Goal: Task Accomplishment & Management: Submit feedback/report problem

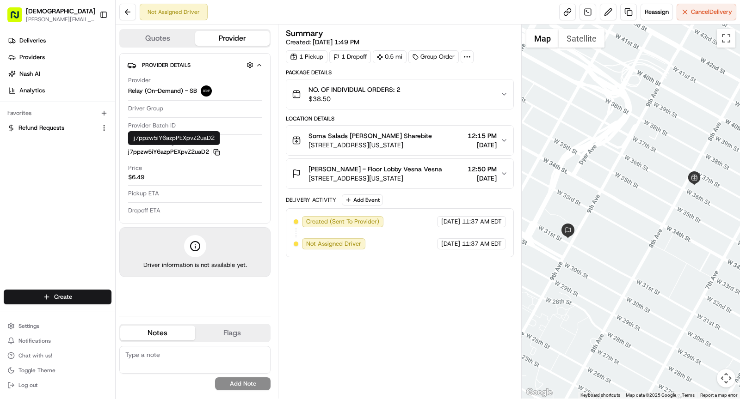
click at [218, 151] on icon "button" at bounding box center [216, 152] width 7 height 7
click at [218, 150] on icon "button" at bounding box center [216, 152] width 7 height 7
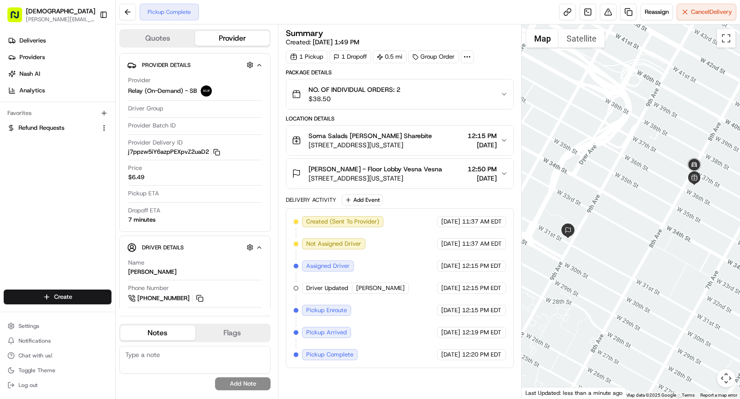
click at [400, 147] on span "520 8th Ave, New York, NY 10018, USA" at bounding box center [369, 145] width 123 height 9
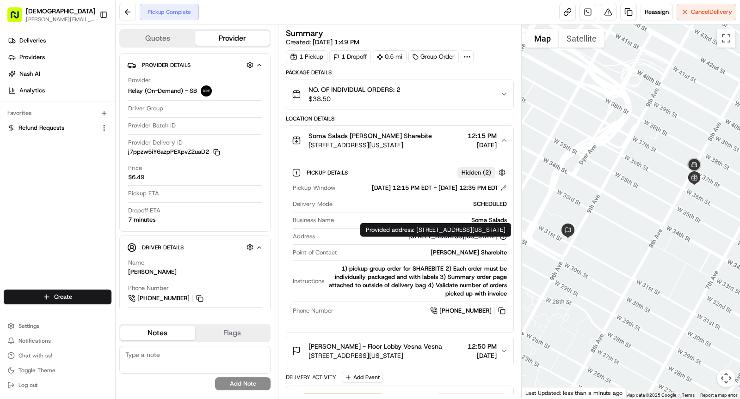
click at [453, 241] on div "520 8th Ave, New York, NY 10018, USA" at bounding box center [457, 236] width 98 height 8
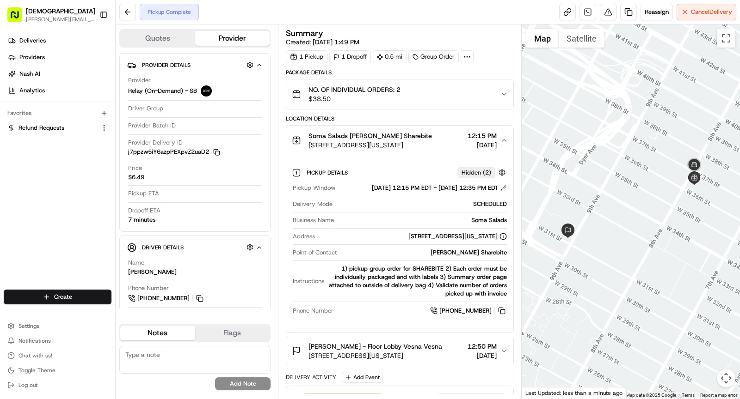
click at [453, 241] on div "520 8th Ave, New York, NY 10018, USA" at bounding box center [457, 236] width 98 height 8
copy div "520 8th Ave, New York, NY 10018, USA"
click at [482, 225] on div "Soma Salads" at bounding box center [421, 220] width 169 height 8
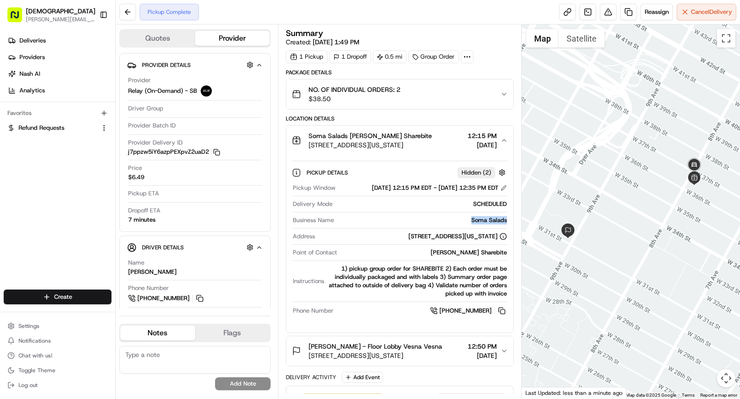
click at [482, 225] on div "Soma Salads" at bounding box center [421, 220] width 169 height 8
copy div "Soma Salads"
click at [414, 135] on div "Soma Salads D.E. Shaw Sharebite" at bounding box center [369, 135] width 123 height 9
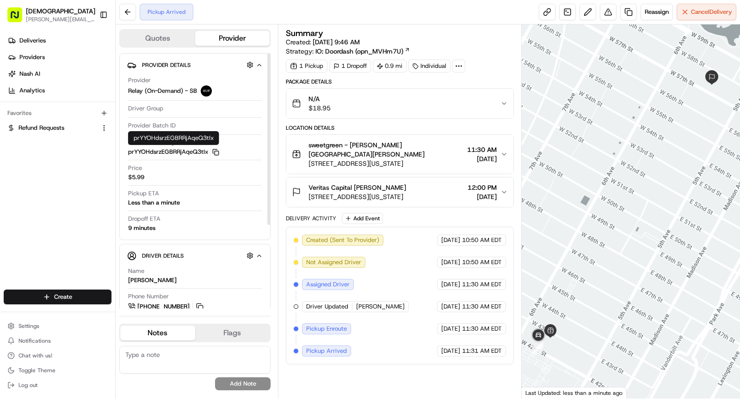
click at [217, 151] on rect "button" at bounding box center [216, 153] width 4 height 4
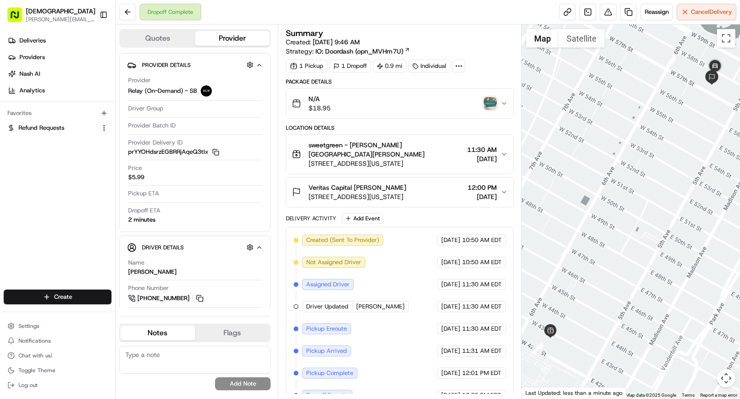
click at [490, 97] on img "button" at bounding box center [489, 103] width 13 height 13
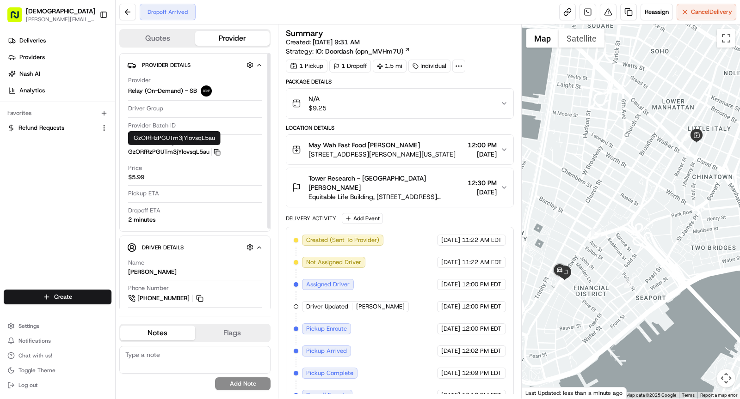
click at [216, 150] on icon "button" at bounding box center [217, 152] width 7 height 7
click at [457, 67] on icon at bounding box center [458, 66] width 8 height 8
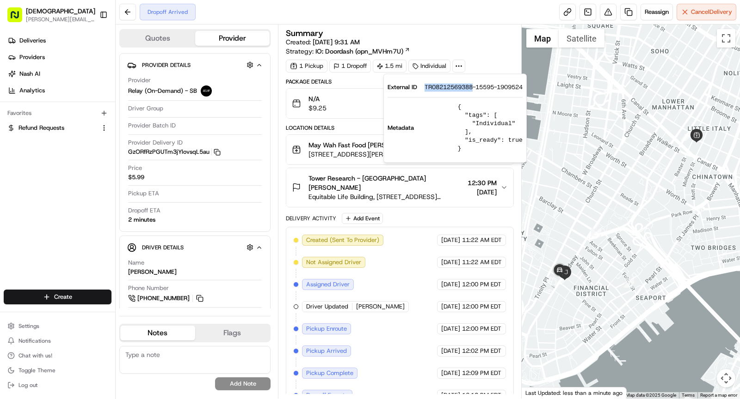
drag, startPoint x: 422, startPoint y: 89, endPoint x: 473, endPoint y: 90, distance: 50.4
click at [473, 90] on div "External ID TR08212569388-15595-1909524" at bounding box center [454, 87] width 135 height 8
copy span "TR08212569388"
click at [343, 147] on span "May Wah Fast Food Denis Sharebite" at bounding box center [363, 145] width 111 height 9
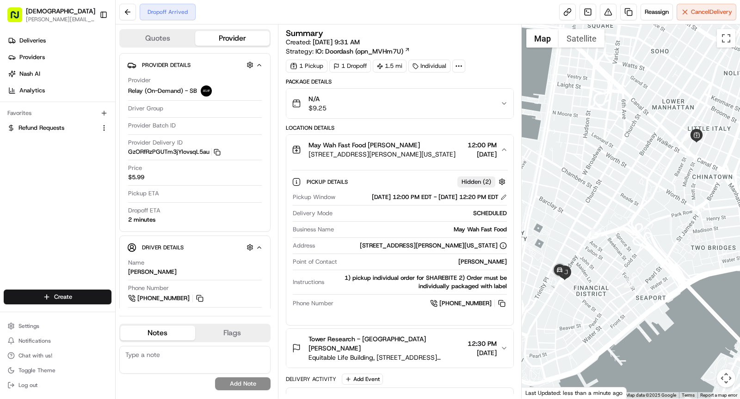
click at [474, 234] on div "May Wah Fast Food" at bounding box center [421, 230] width 169 height 8
copy div "May Wah Fast Food"
click at [401, 150] on span "190 Hester St, New York, NY 10013, USA" at bounding box center [381, 154] width 147 height 9
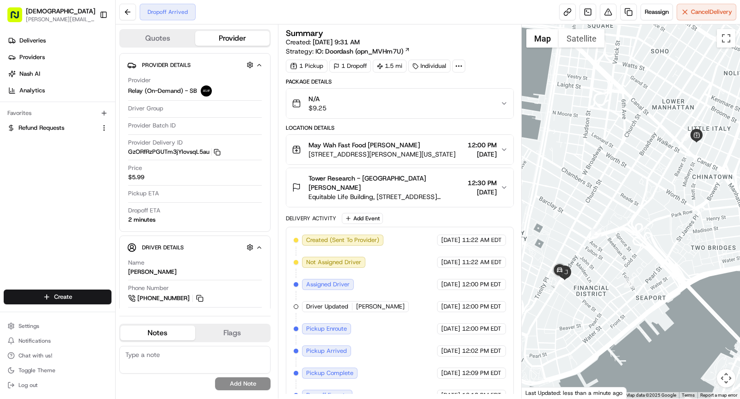
click at [441, 191] on button "Tower Research - USA Shiyang Cao Equitable Life Building, 120 Broadway, New Yor…" at bounding box center [399, 187] width 227 height 39
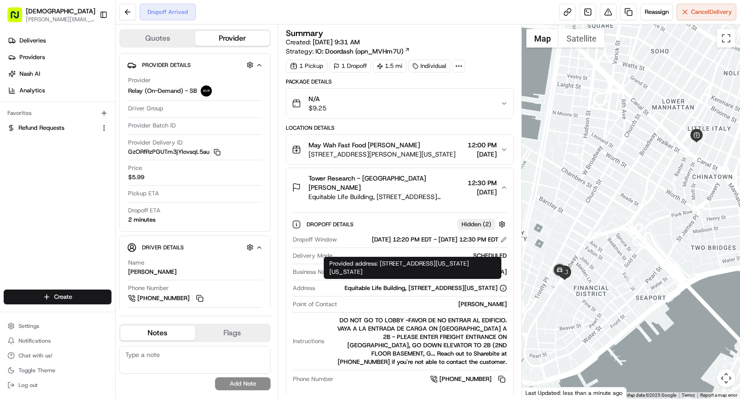
click at [489, 303] on div "Shiyang Cao" at bounding box center [424, 304] width 166 height 8
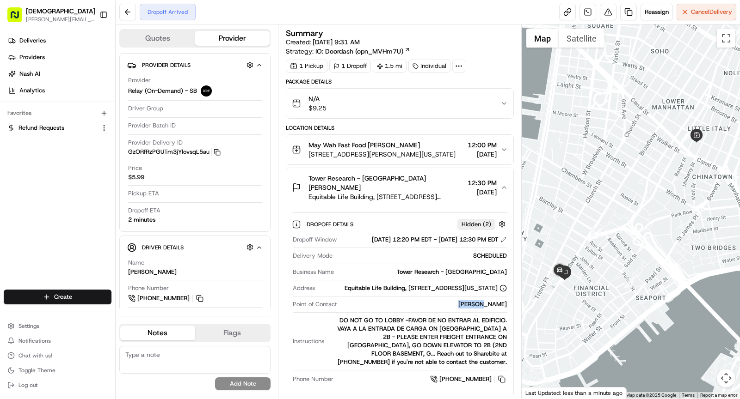
click at [489, 303] on div "Shiyang Cao" at bounding box center [424, 304] width 166 height 8
copy div "Shiyang Cao"
click at [427, 176] on div "Tower Research - USA Shiyang Cao" at bounding box center [385, 183] width 155 height 18
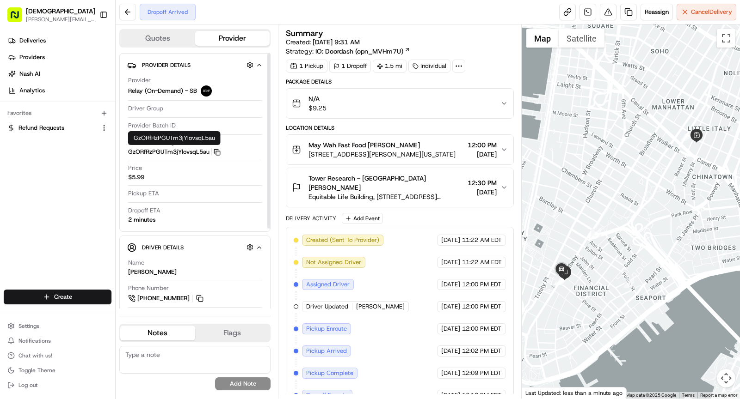
click at [216, 153] on icon "button" at bounding box center [217, 152] width 7 height 7
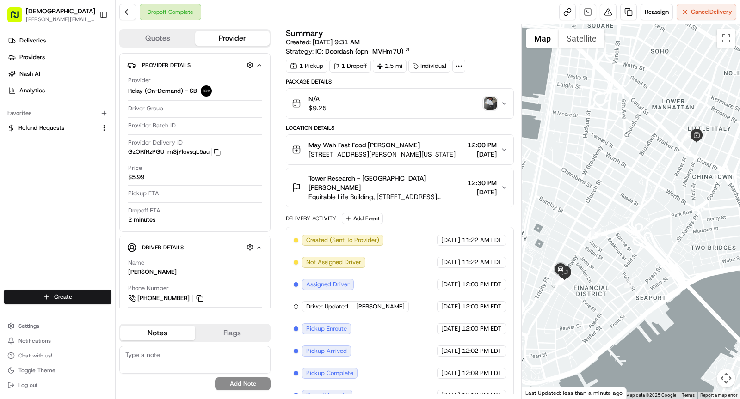
click at [492, 103] on img "button" at bounding box center [489, 103] width 13 height 13
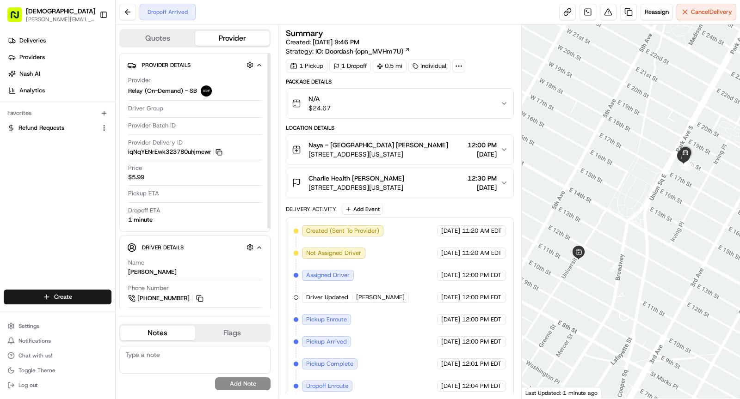
click at [220, 151] on icon "button" at bounding box center [218, 152] width 7 height 7
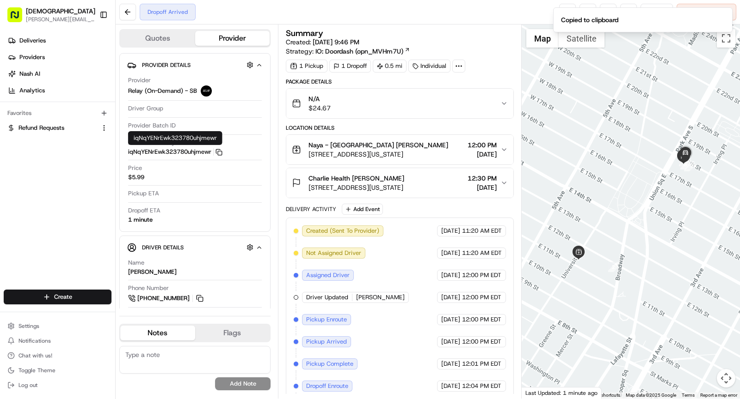
click at [454, 65] on icon at bounding box center [458, 66] width 8 height 8
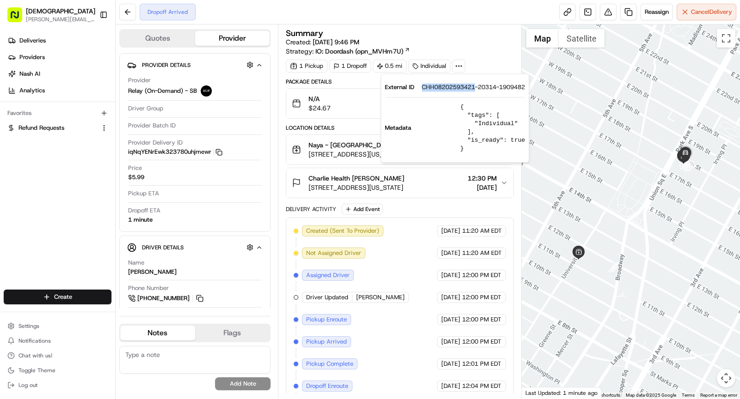
drag, startPoint x: 417, startPoint y: 87, endPoint x: 476, endPoint y: 89, distance: 58.3
click at [476, 89] on div "External ID CHH08202593421-20314-1909482" at bounding box center [455, 87] width 140 height 8
copy div "CHH08202593421"
click at [327, 156] on span "[STREET_ADDRESS][US_STATE]" at bounding box center [378, 154] width 140 height 9
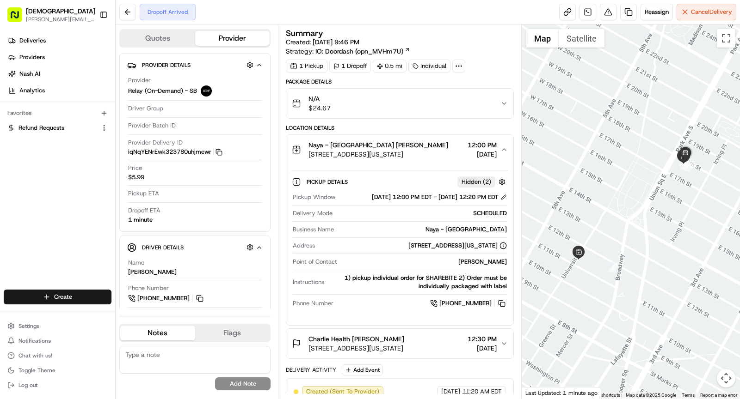
click at [468, 234] on div "Naya - Union Square" at bounding box center [421, 230] width 169 height 8
copy div "Naya - Union Square"
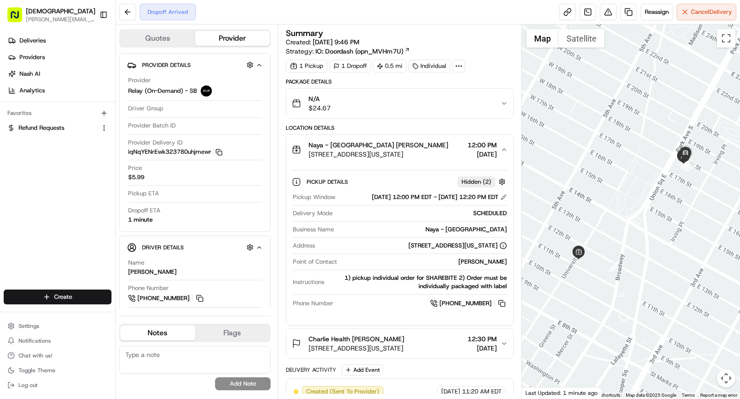
click at [384, 157] on span "83 University Pl, New York, NY 10003, USA" at bounding box center [378, 154] width 140 height 9
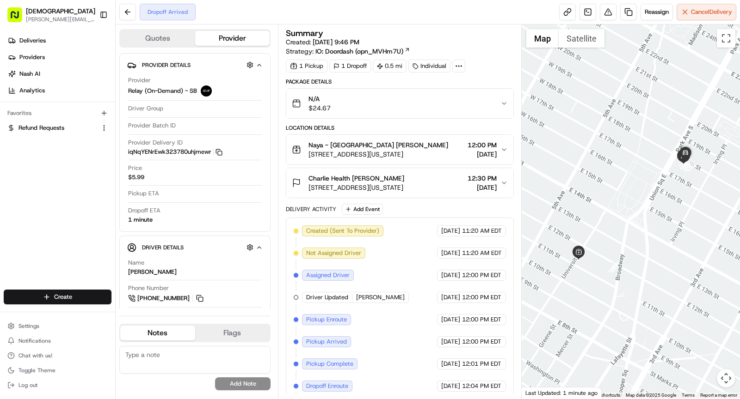
click at [385, 186] on span "106 E 18th St, New York, NY 10003, USA" at bounding box center [356, 187] width 96 height 9
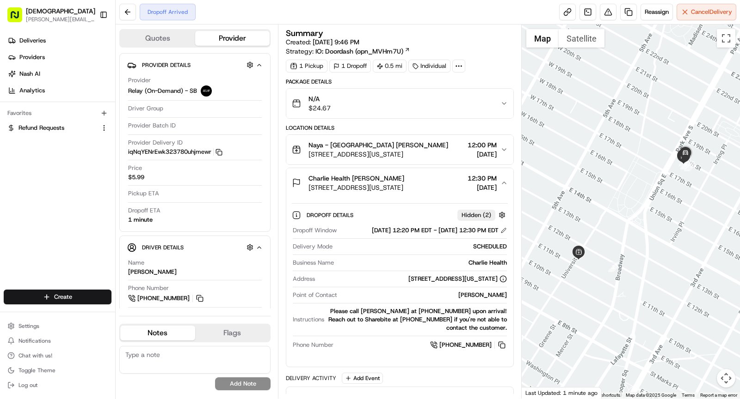
click at [490, 300] on div "Lauren Fiorito" at bounding box center [424, 295] width 166 height 8
copy div "Lauren Fiorito"
click at [363, 183] on span "106 E 18th St, New York, NY 10003, USA" at bounding box center [356, 187] width 96 height 9
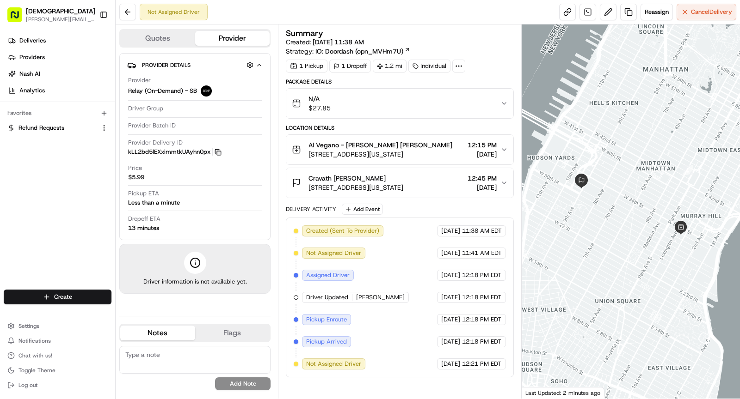
click at [220, 151] on rect "button" at bounding box center [219, 153] width 4 height 4
click at [217, 151] on icon "button" at bounding box center [217, 152] width 7 height 7
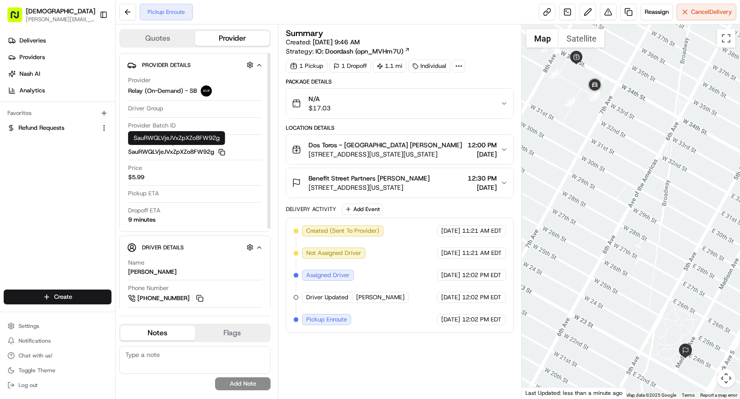
click at [224, 152] on icon "button" at bounding box center [221, 152] width 7 height 7
click at [222, 151] on icon "button" at bounding box center [221, 152] width 7 height 7
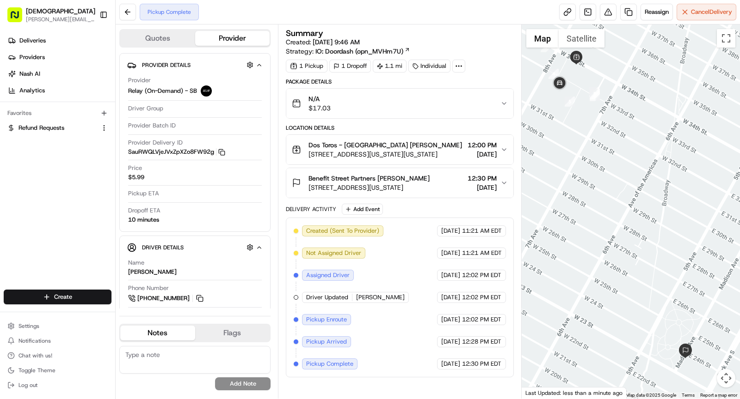
drag, startPoint x: 594, startPoint y: 147, endPoint x: 594, endPoint y: 134, distance: 13.0
click at [594, 135] on div at bounding box center [630, 211] width 219 height 374
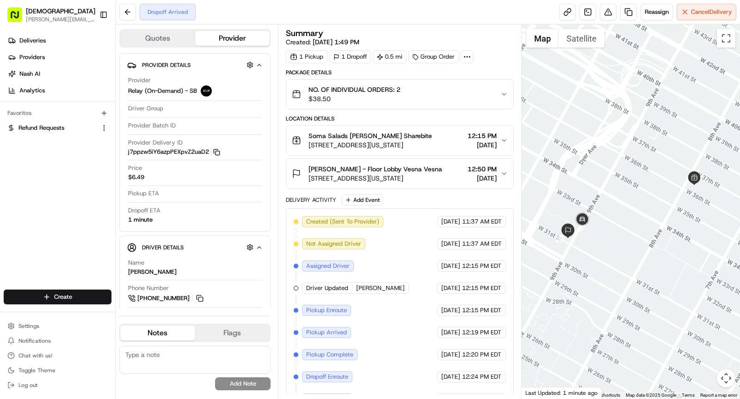
click at [218, 149] on icon "button" at bounding box center [216, 152] width 7 height 7
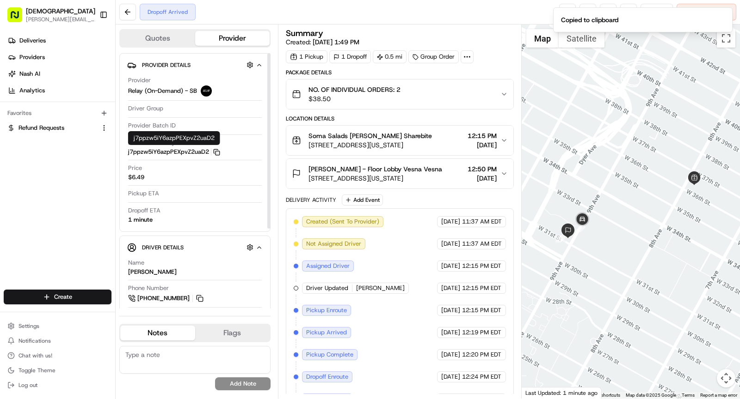
click at [217, 152] on icon "button" at bounding box center [216, 152] width 7 height 7
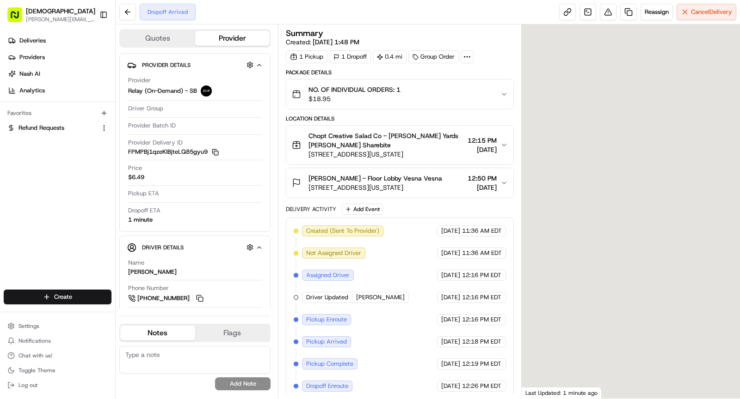
click at [215, 150] on icon "button" at bounding box center [215, 152] width 7 height 7
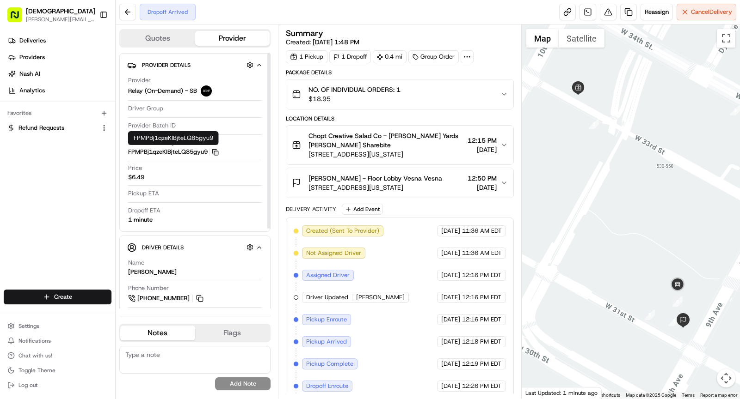
click at [214, 151] on rect "button" at bounding box center [216, 153] width 4 height 4
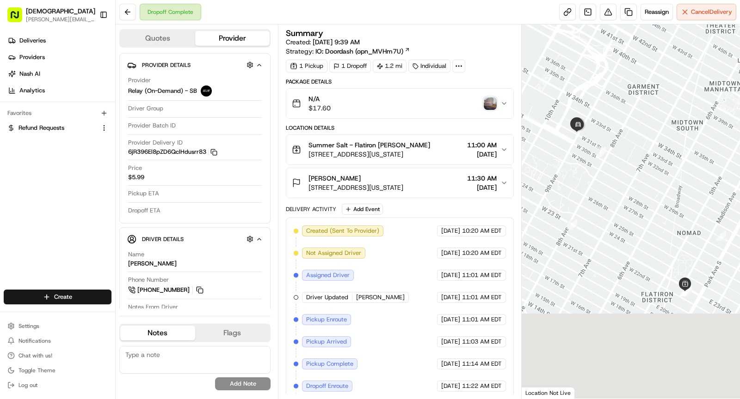
click at [489, 103] on img "button" at bounding box center [489, 103] width 13 height 13
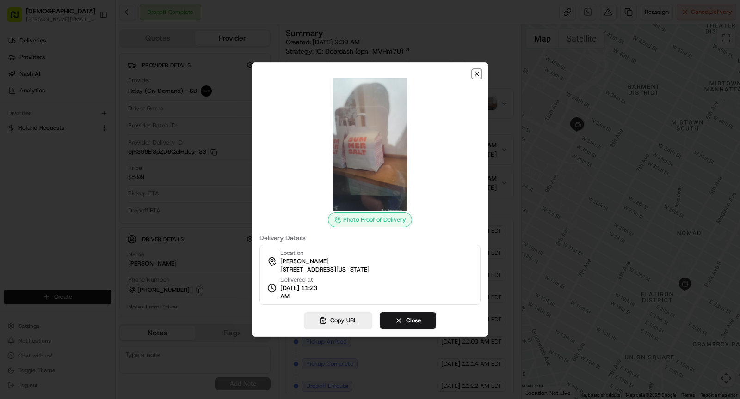
click at [475, 74] on icon "button" at bounding box center [476, 73] width 7 height 7
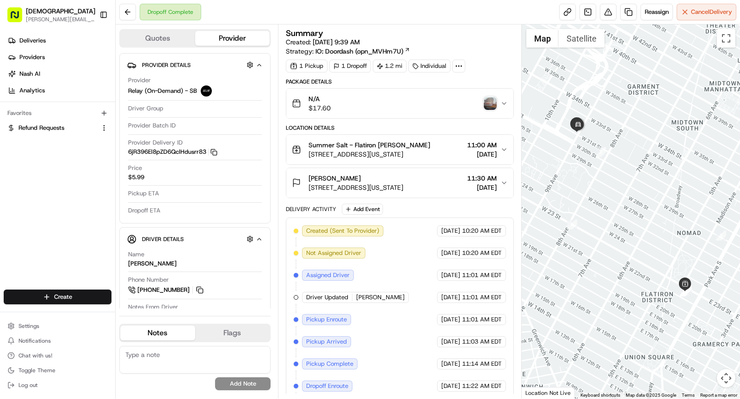
click at [491, 103] on img "button" at bounding box center [489, 103] width 13 height 13
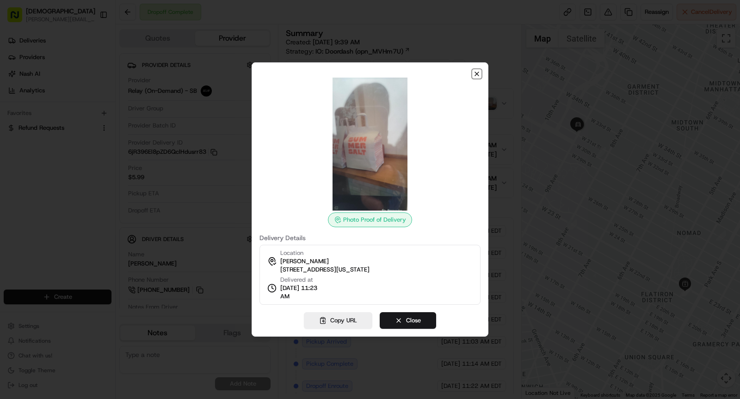
click at [475, 72] on icon "button" at bounding box center [477, 74] width 4 height 4
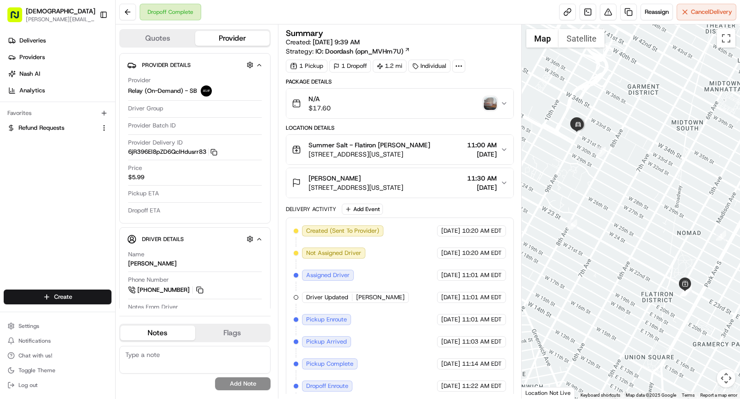
scroll to position [43, 0]
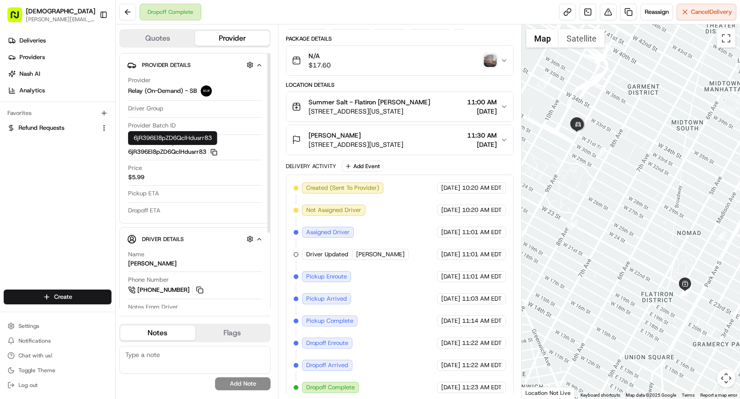
click at [215, 151] on icon "button" at bounding box center [213, 152] width 7 height 7
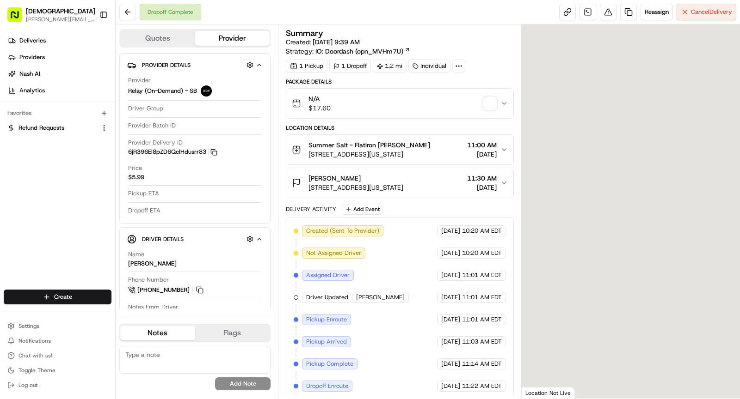
click at [454, 68] on icon at bounding box center [458, 66] width 8 height 8
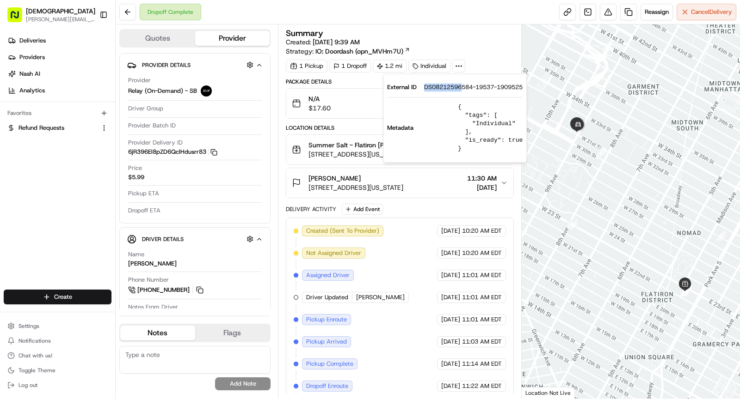
drag, startPoint x: 459, startPoint y: 88, endPoint x: 474, endPoint y: 89, distance: 15.7
click at [474, 89] on div "External ID DS08212596584-19537-1909525" at bounding box center [454, 87] width 135 height 8
copy span "DS08212596584"
click at [607, 15] on button at bounding box center [607, 12] width 17 height 17
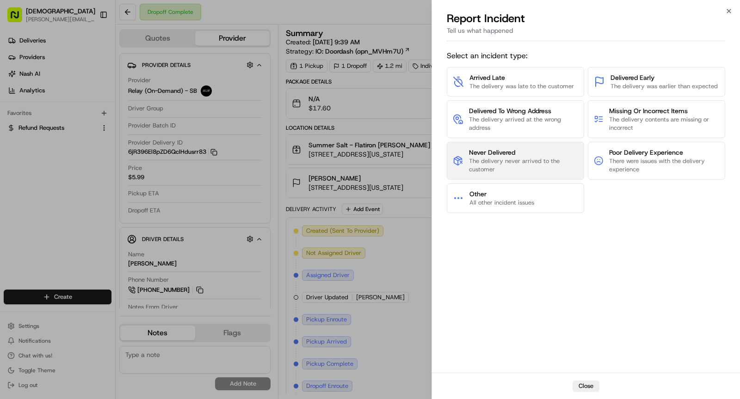
click at [544, 160] on span "The delivery never arrived to the customer" at bounding box center [524, 165] width 110 height 17
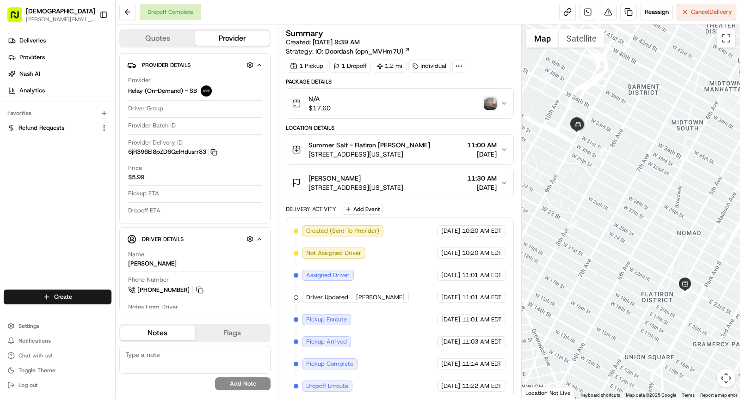
click at [374, 183] on span "[STREET_ADDRESS][US_STATE]" at bounding box center [355, 187] width 95 height 9
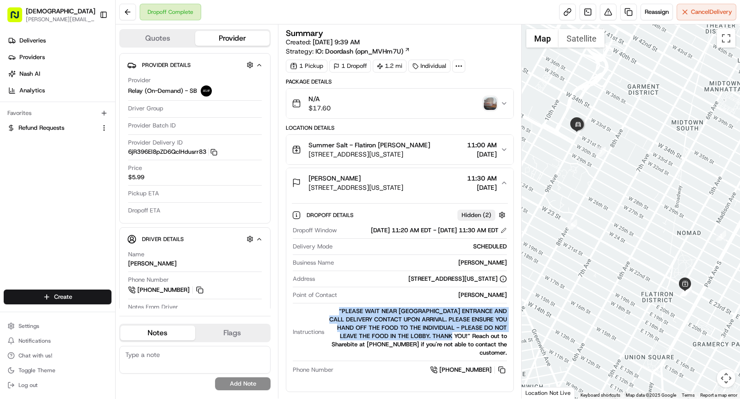
drag, startPoint x: 344, startPoint y: 314, endPoint x: 469, endPoint y: 345, distance: 128.6
click at [469, 345] on div "“PLEASE WAIT NEAR 31ST STREET ENTRANCE AND CALL DELIVERY CONTACT UPON ARRIVAL. …" at bounding box center [417, 332] width 179 height 50
copy div "“PLEASE WAIT NEAR 31ST STREET ENTRANCE AND CALL DELIVERY CONTACT UPON ARRIVAL. …"
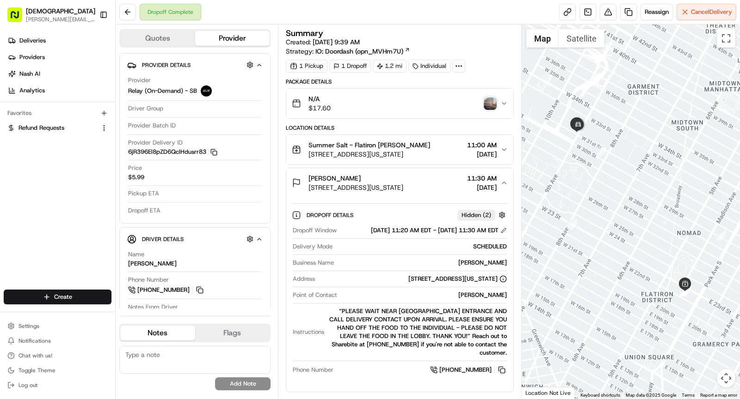
click at [213, 367] on textarea at bounding box center [194, 360] width 151 height 28
type textarea "Driver didn't follow the instructions."
click at [243, 387] on button "Add Note" at bounding box center [242, 384] width 55 height 13
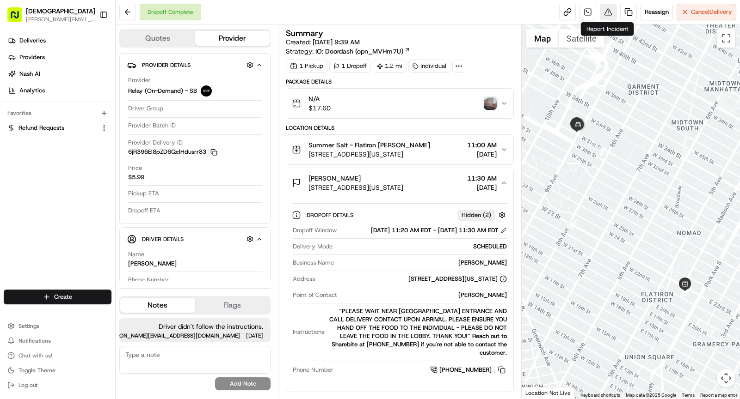
click at [601, 12] on button at bounding box center [607, 12] width 17 height 17
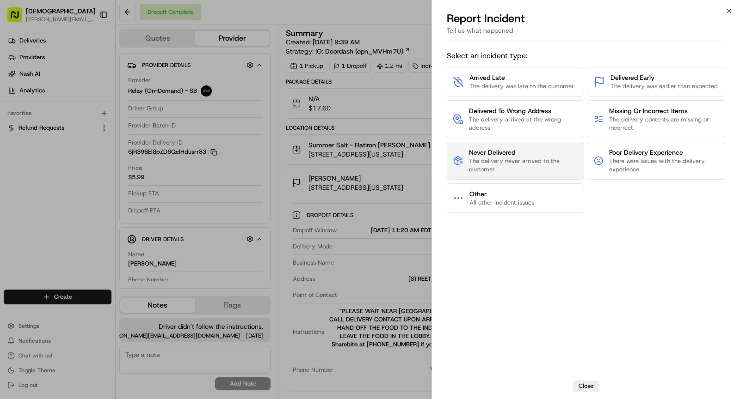
click at [529, 161] on span "The delivery never arrived to the customer" at bounding box center [524, 165] width 110 height 17
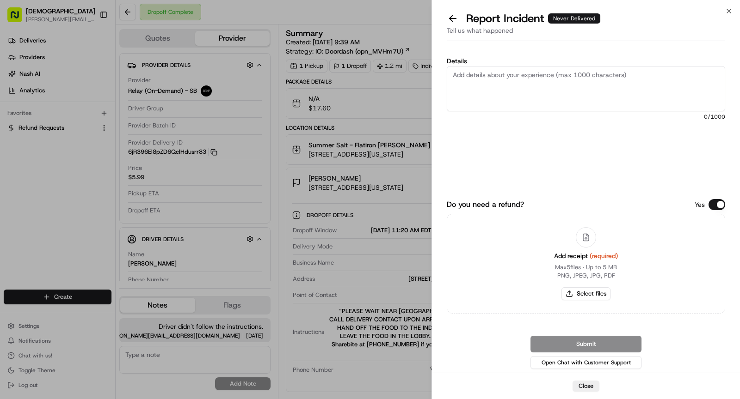
click at [455, 91] on textarea "Details" at bounding box center [585, 88] width 278 height 45
paste textarea "“PLEASE WAIT NEAR 31ST STREET ENTRANCE AND CALL DELIVERY CONTACT UPON ARRIVAL. …"
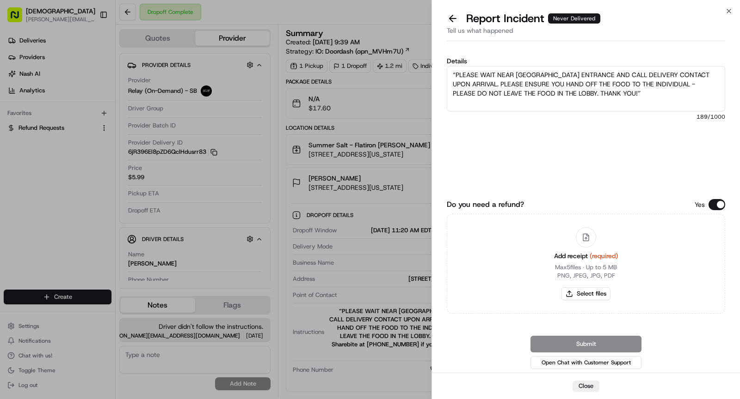
click at [448, 76] on textarea "“PLEASE WAIT NEAR 31ST STREET ENTRANCE AND CALL DELIVERY CONTACT UPON ARRIVAL. …" at bounding box center [585, 88] width 278 height 45
click at [451, 84] on textarea "Driver did not follow the instructions, he did not call and left the order in t…" at bounding box center [585, 88] width 278 height 45
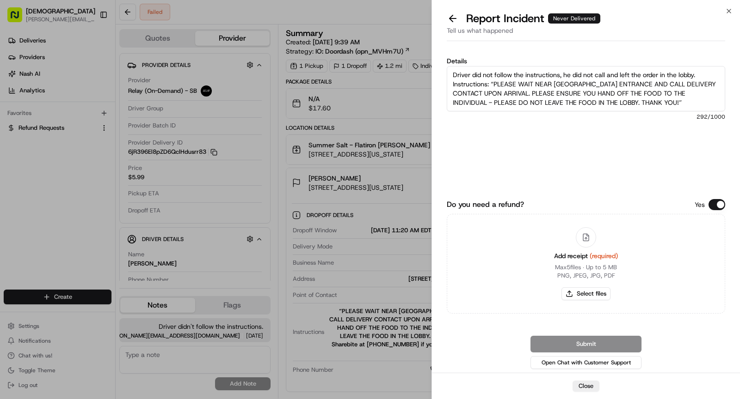
type textarea "Driver did not follow the instructions, he did not call and left the order in t…"
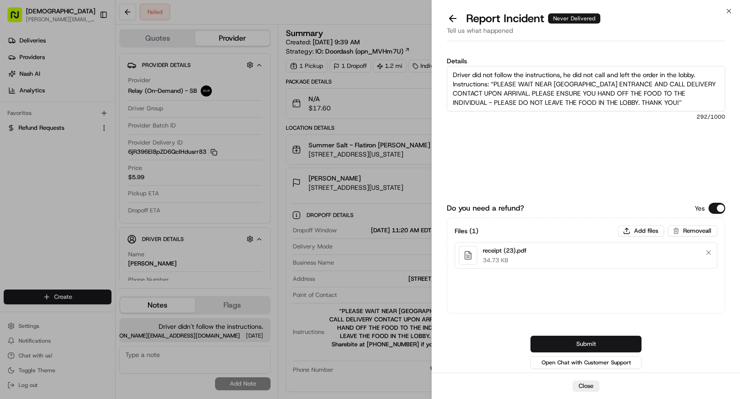
click at [593, 346] on button "Submit" at bounding box center [585, 344] width 111 height 17
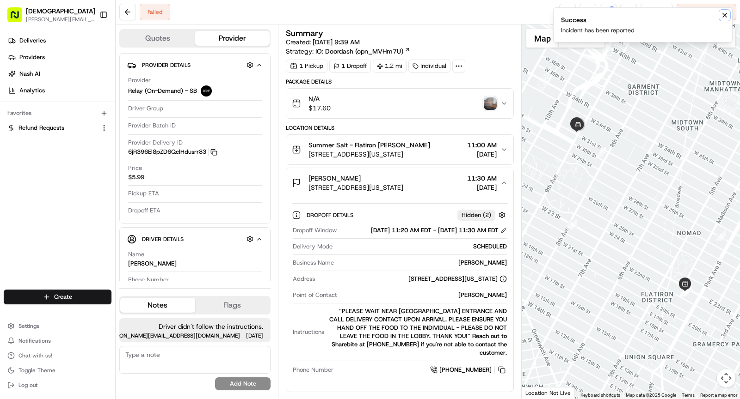
click at [722, 17] on icon "Notifications (F8)" at bounding box center [724, 15] width 7 height 7
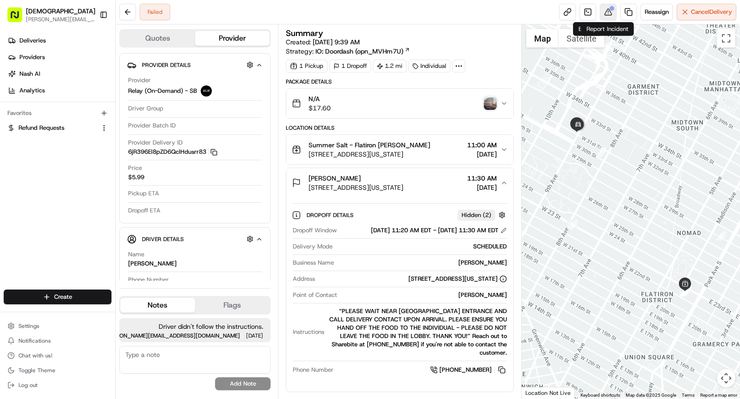
click at [611, 13] on button at bounding box center [607, 12] width 17 height 17
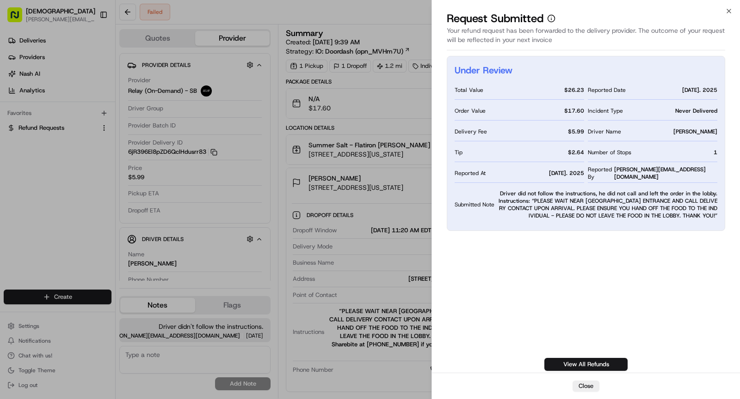
click at [602, 190] on span "Driver did not follow the instructions, he did not call and left the order in t…" at bounding box center [607, 205] width 219 height 30
click at [586, 365] on link "View All Refunds" at bounding box center [585, 364] width 83 height 13
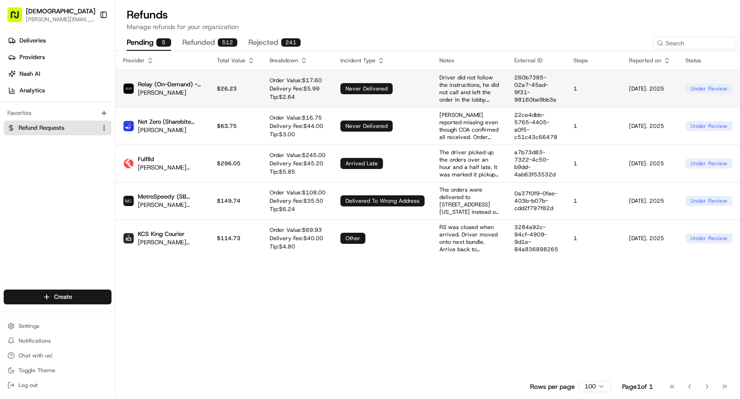
click at [346, 89] on div "never delivered" at bounding box center [366, 88] width 52 height 11
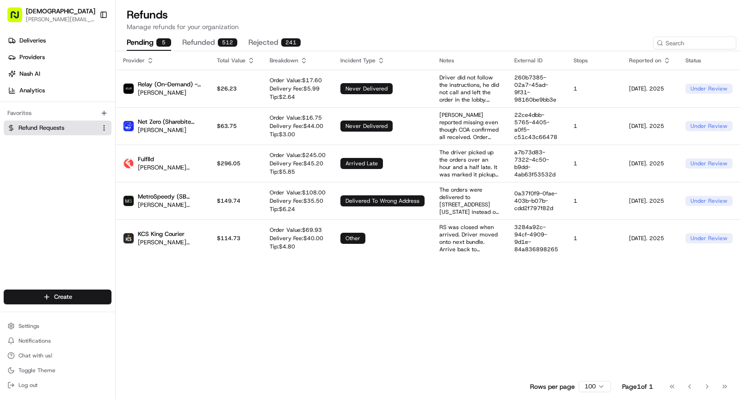
click at [260, 44] on button "rejected 241" at bounding box center [274, 43] width 52 height 16
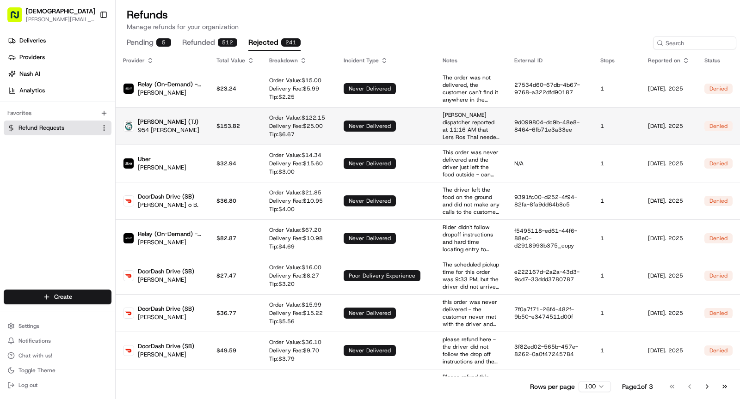
click at [436, 107] on td "Stella Courier dispatcher reported at 11:16 AM that Lers Ros Thai needed 15 mor…" at bounding box center [471, 125] width 72 height 37
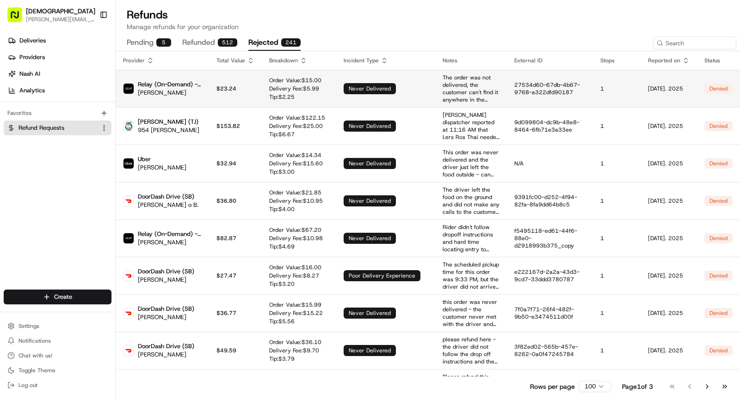
click at [442, 86] on p "The order was not delivered, the customer can't find it anywhere in the buildin…" at bounding box center [470, 89] width 57 height 30
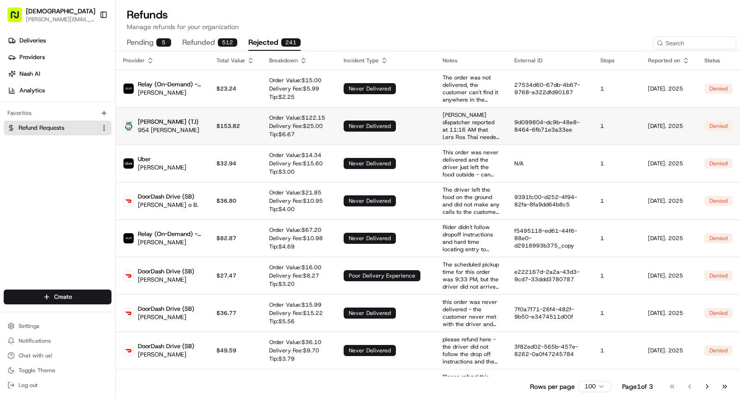
click at [445, 122] on p "Stella Courier dispatcher reported at 11:16 AM that Lers Ros Thai needed 15 mor…" at bounding box center [470, 126] width 57 height 30
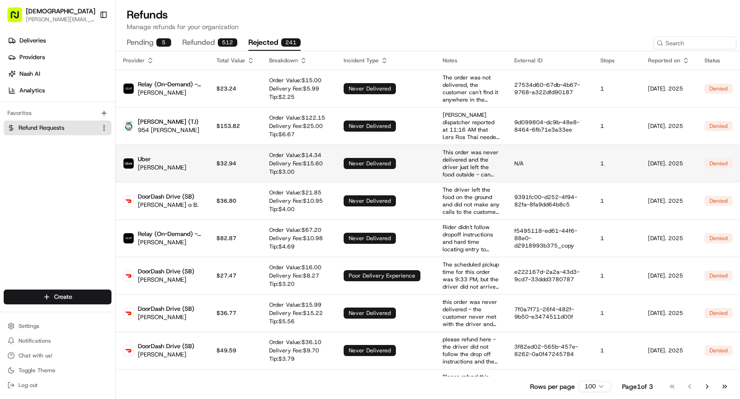
click at [397, 158] on td "never delivered" at bounding box center [385, 163] width 99 height 37
click at [403, 159] on td "never delivered" at bounding box center [385, 163] width 99 height 37
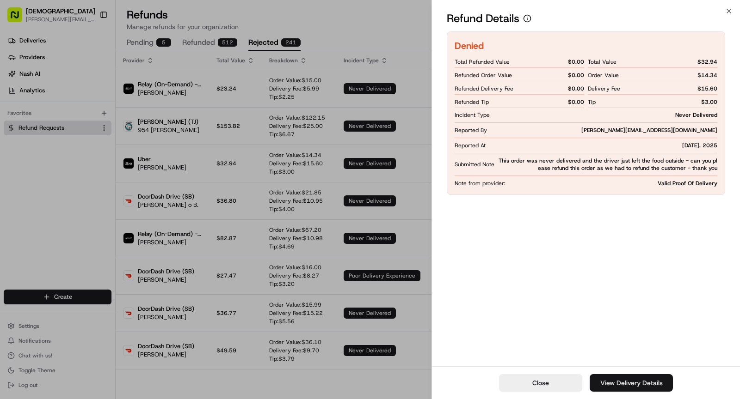
click at [624, 383] on link "View Delivery Details" at bounding box center [630, 383] width 83 height 18
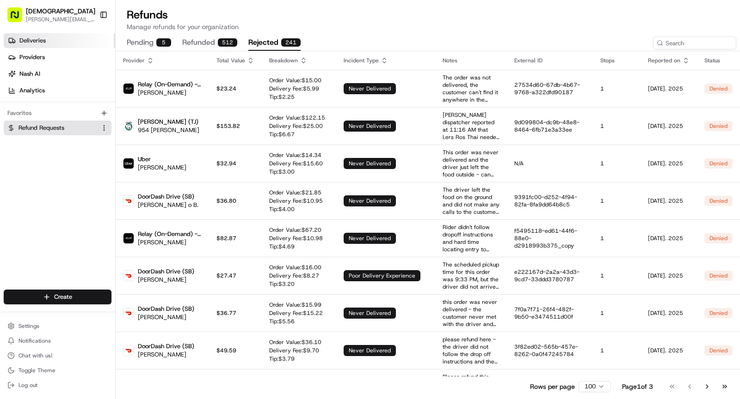
click at [71, 39] on link "Deliveries" at bounding box center [59, 40] width 111 height 15
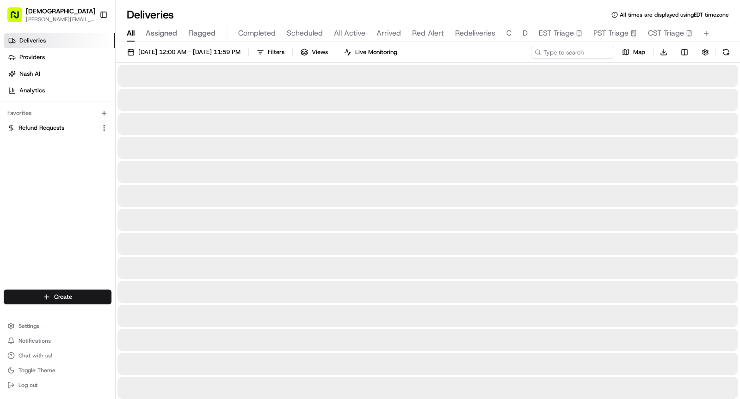
click at [346, 34] on span "All Active" at bounding box center [349, 33] width 31 height 11
click at [347, 36] on span "All Active" at bounding box center [349, 33] width 31 height 11
click at [107, 13] on button "Toggle Sidebar" at bounding box center [104, 15] width 16 height 16
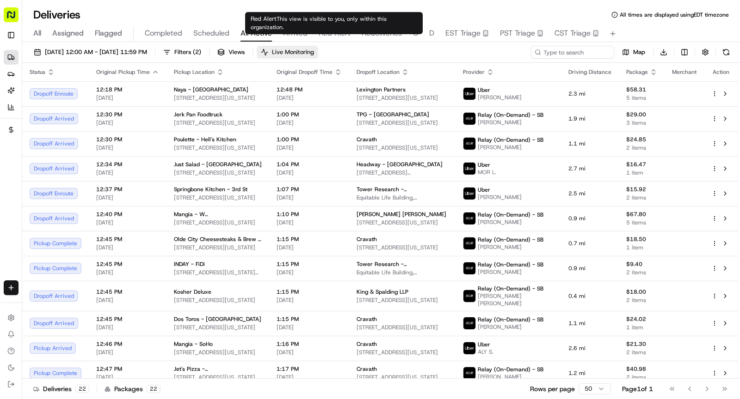
click at [314, 53] on span "Live Monitoring" at bounding box center [293, 52] width 42 height 8
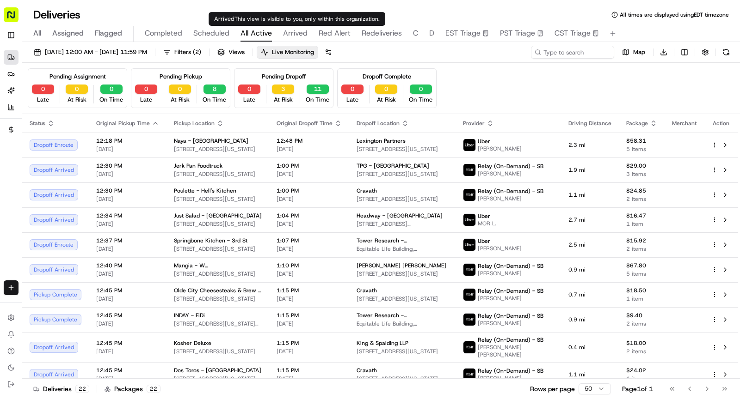
click at [294, 35] on span "Arrived" at bounding box center [295, 33] width 24 height 11
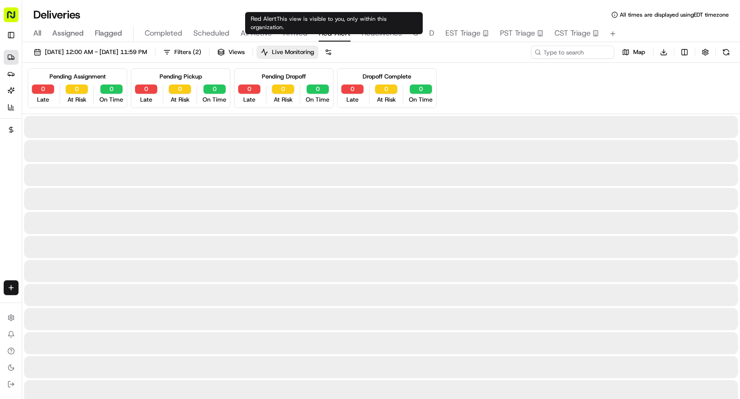
click at [323, 34] on span "Red Alert" at bounding box center [334, 33] width 32 height 11
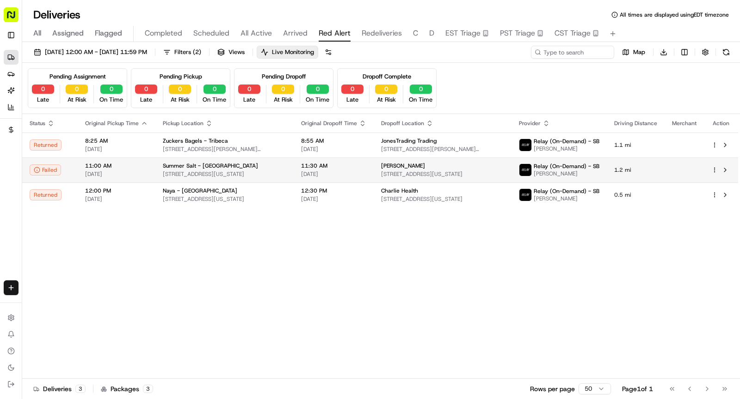
click at [166, 171] on span "[STREET_ADDRESS][US_STATE]" at bounding box center [224, 174] width 123 height 7
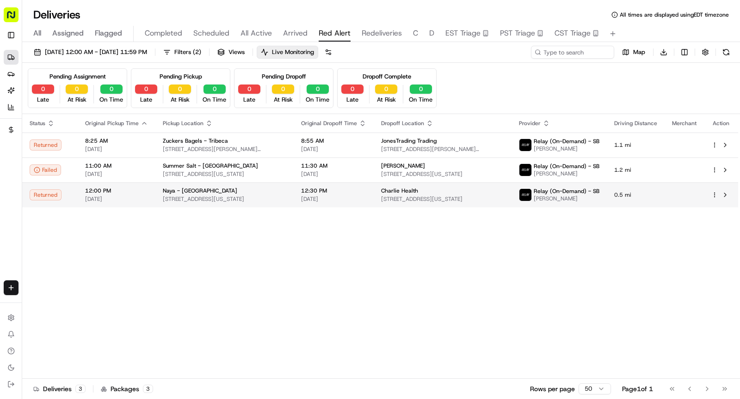
click at [157, 186] on td "Naya - Union Square 83 University Pl, New York, NY 10003, USA" at bounding box center [224, 195] width 138 height 25
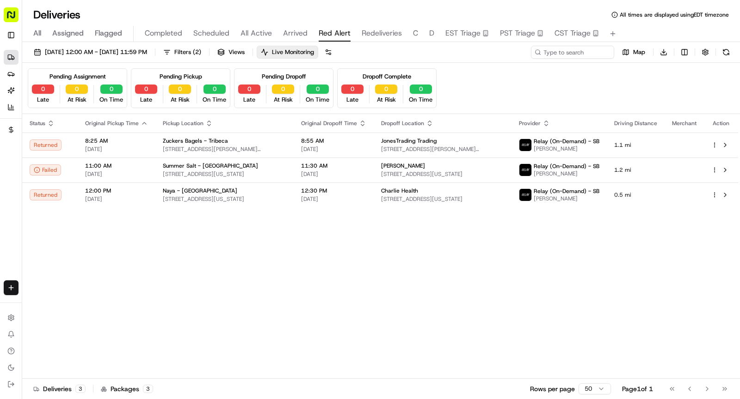
click at [301, 41] on button "Arrived" at bounding box center [295, 34] width 24 height 16
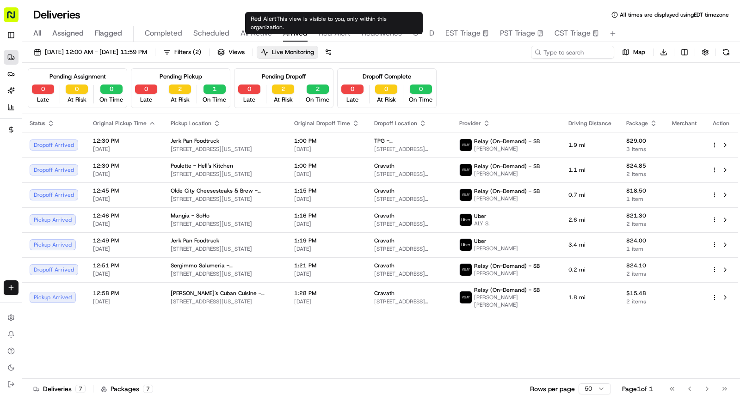
click at [318, 37] on span "Red Alert" at bounding box center [334, 33] width 32 height 11
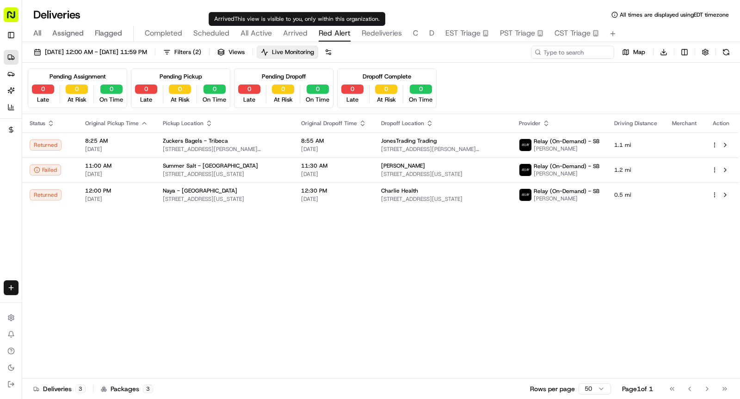
click at [292, 36] on span "Arrived" at bounding box center [295, 33] width 24 height 11
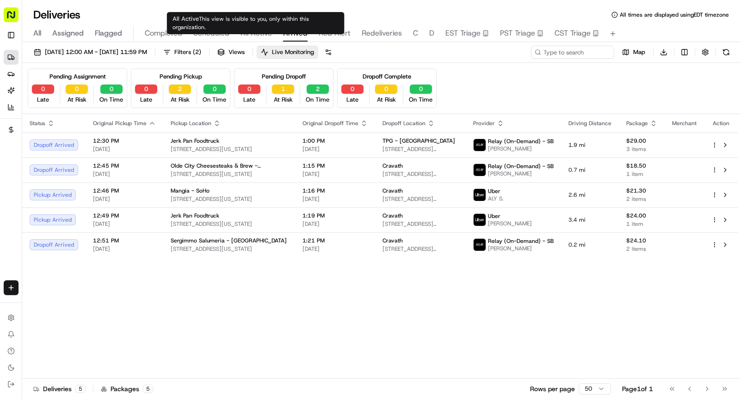
click at [260, 28] on span "All Active" at bounding box center [255, 33] width 31 height 11
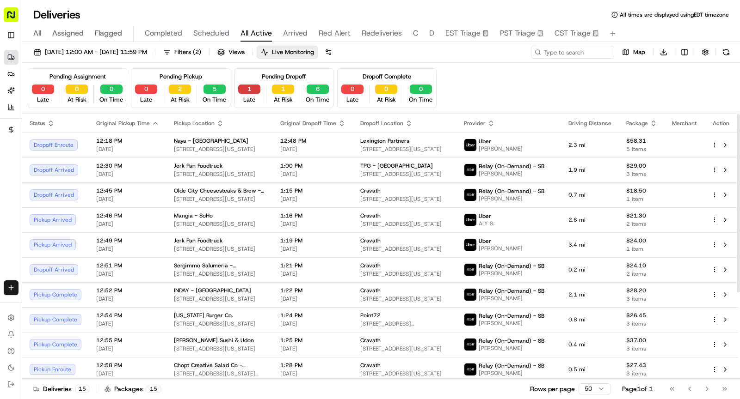
click at [253, 92] on button "1" at bounding box center [249, 89] width 22 height 9
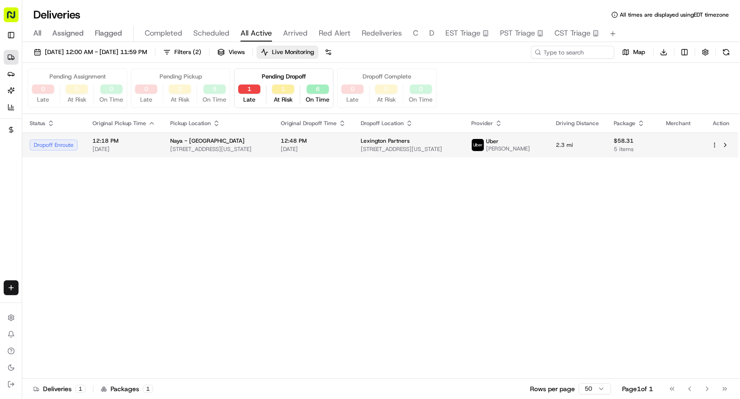
click at [260, 147] on span "83 University Pl, New York, NY 10003, USA" at bounding box center [218, 149] width 96 height 7
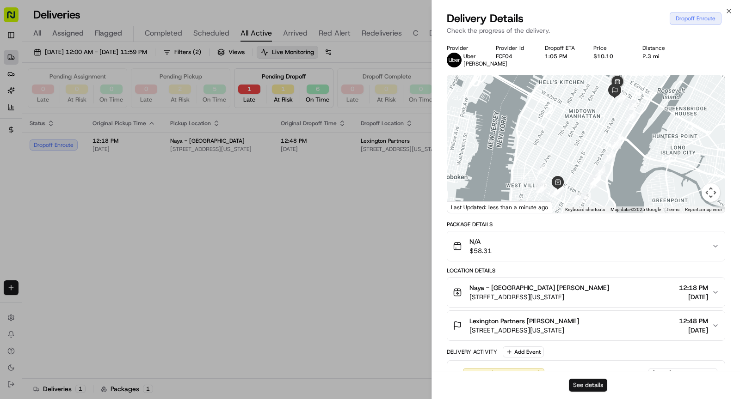
click at [590, 384] on button "See details" at bounding box center [588, 385] width 38 height 13
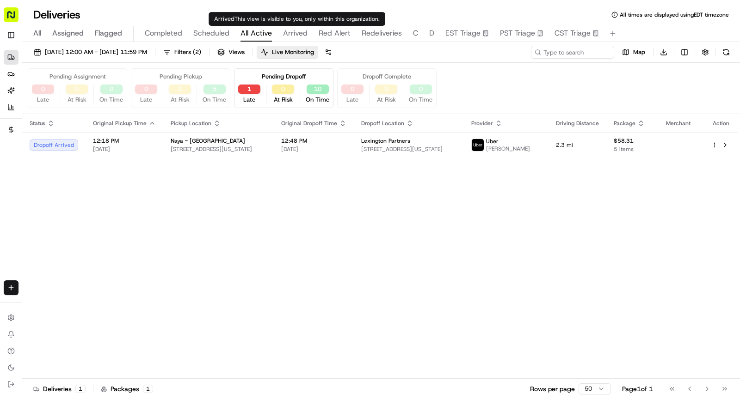
click at [301, 32] on span "Arrived" at bounding box center [295, 33] width 24 height 11
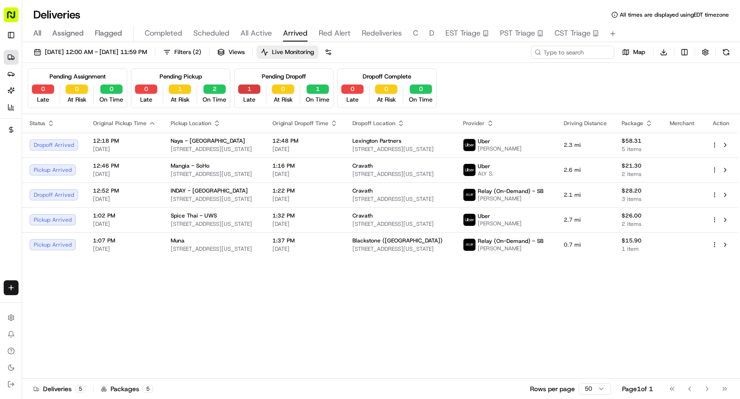
click at [249, 89] on button "1" at bounding box center [249, 89] width 22 height 9
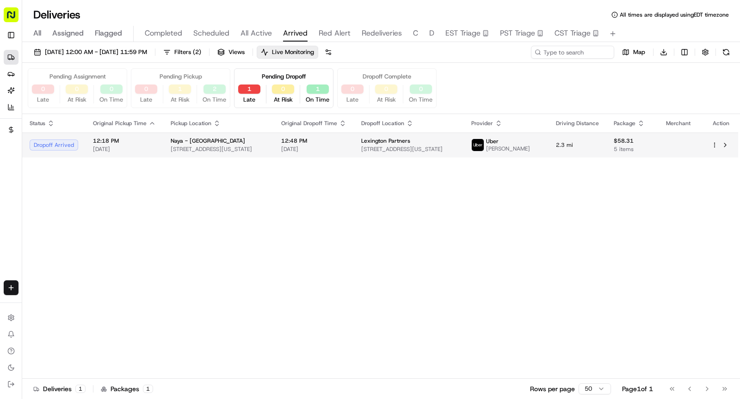
click at [255, 133] on td "Naya - Union Square 83 University Pl, New York, NY 10003, USA" at bounding box center [218, 145] width 110 height 25
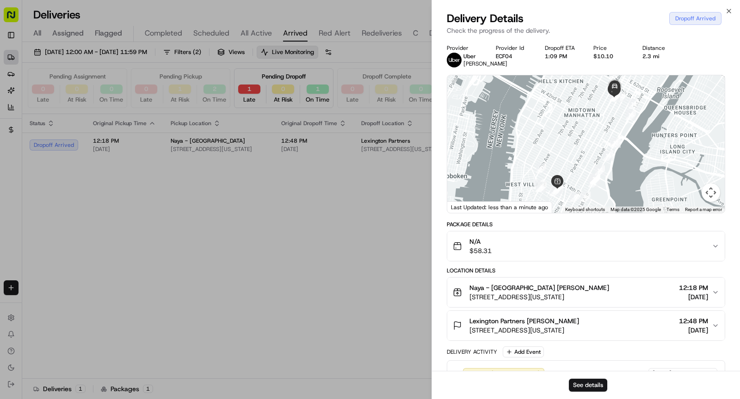
scroll to position [201, 0]
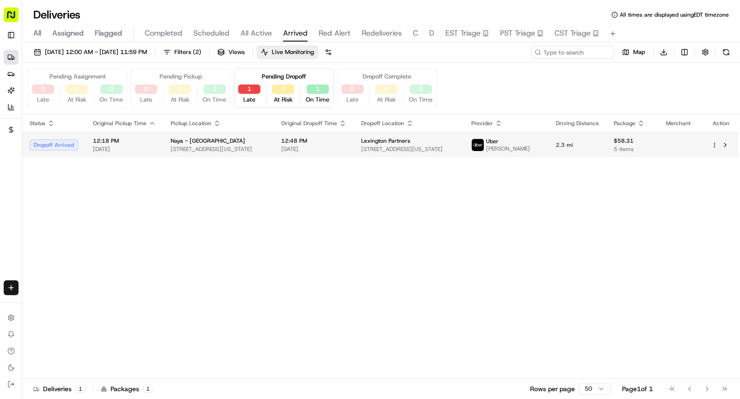
click at [266, 142] on div "Naya - Union Square" at bounding box center [219, 140] width 96 height 7
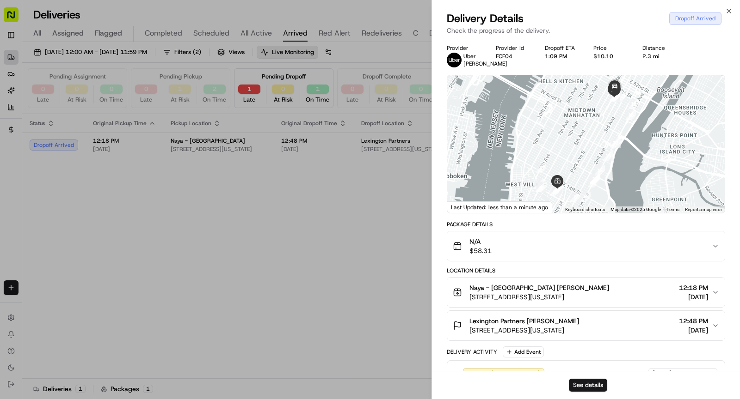
click at [540, 332] on span "399 Park Ave, New York, NY 10022, USA" at bounding box center [524, 330] width 110 height 9
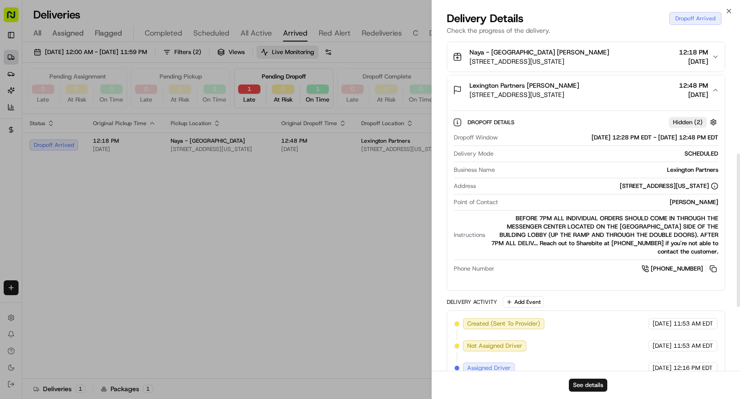
scroll to position [250, 0]
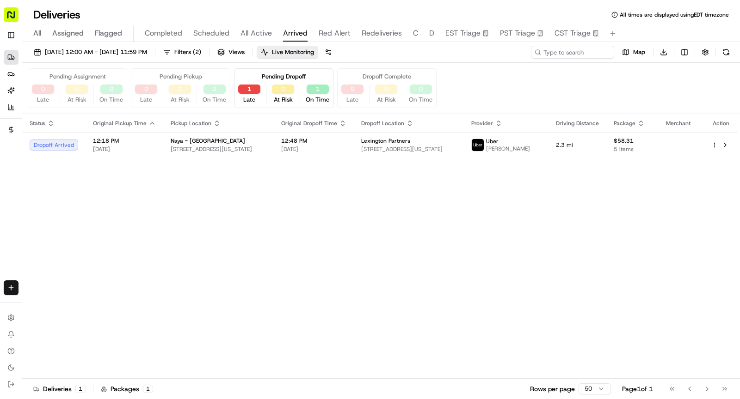
click at [270, 31] on div "All Assigned Flagged Completed Scheduled All Active Arrived Red Alert Redeliver…" at bounding box center [380, 34] width 717 height 16
click at [259, 32] on span "All Active" at bounding box center [255, 33] width 31 height 11
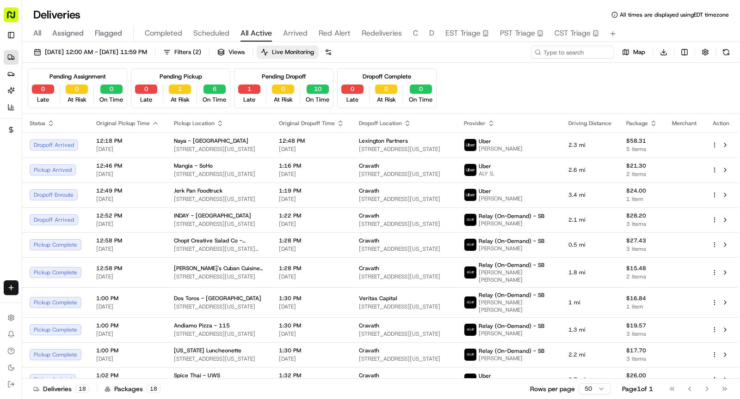
click at [216, 35] on span "Scheduled" at bounding box center [211, 33] width 36 height 11
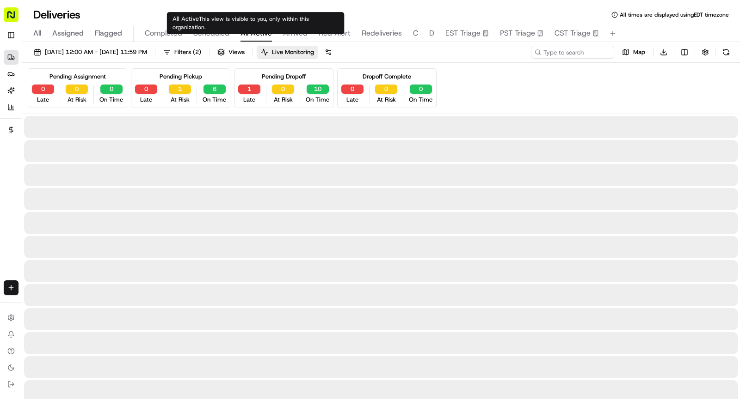
click at [266, 37] on span "All Active" at bounding box center [255, 33] width 31 height 11
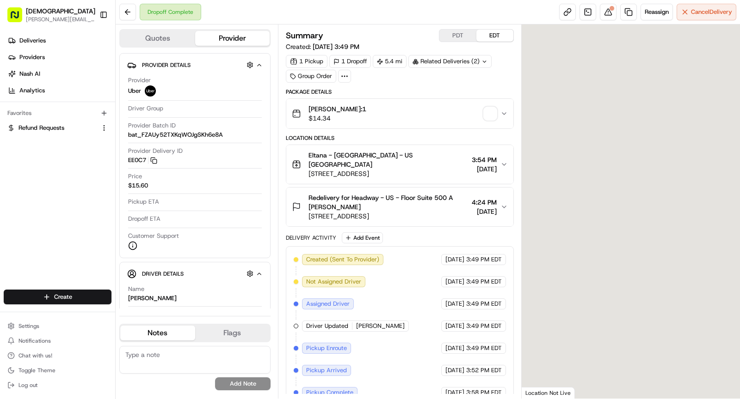
click at [493, 115] on span "button" at bounding box center [489, 113] width 13 height 13
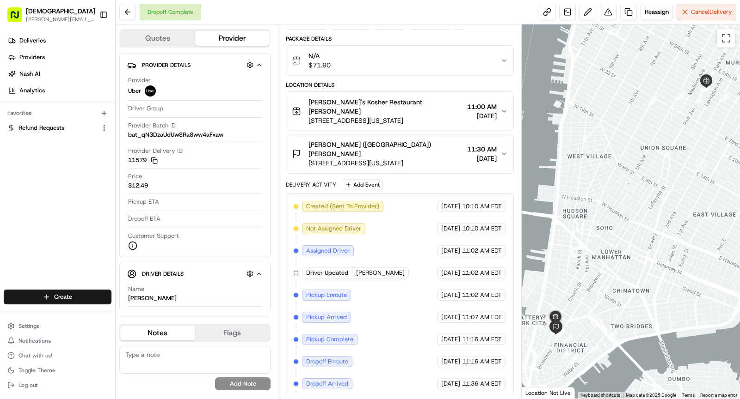
click at [399, 159] on span "[STREET_ADDRESS][US_STATE]" at bounding box center [385, 163] width 155 height 9
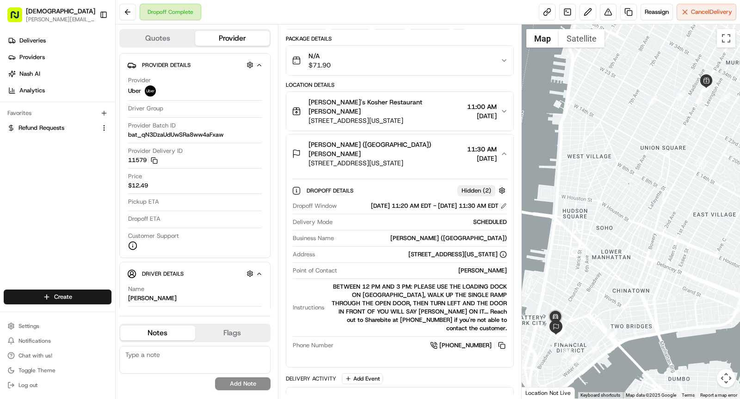
click at [399, 159] on span "[STREET_ADDRESS][US_STATE]" at bounding box center [385, 163] width 155 height 9
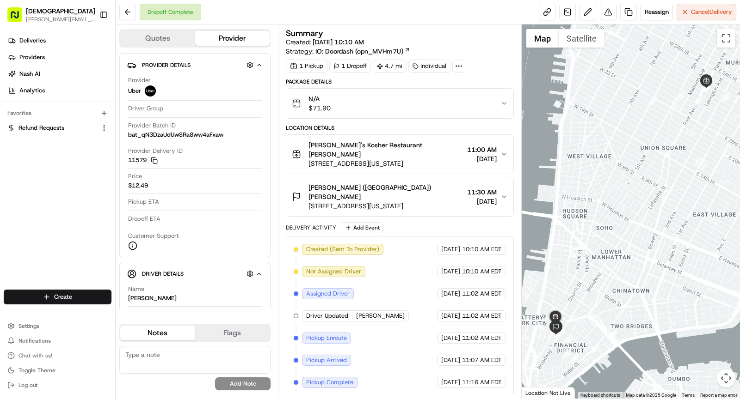
scroll to position [43, 0]
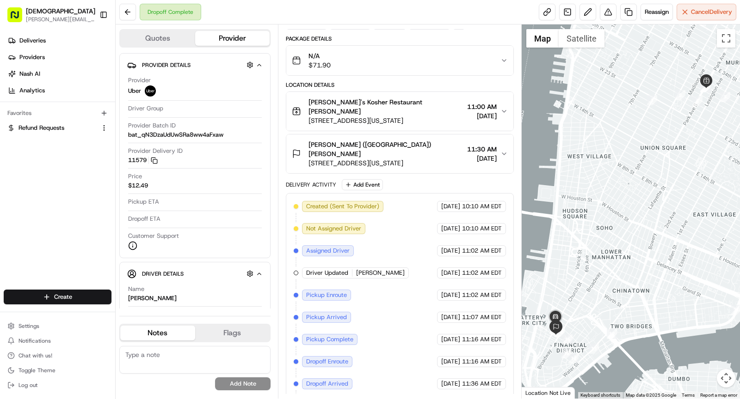
click at [377, 159] on span "[STREET_ADDRESS][US_STATE]" at bounding box center [385, 163] width 155 height 9
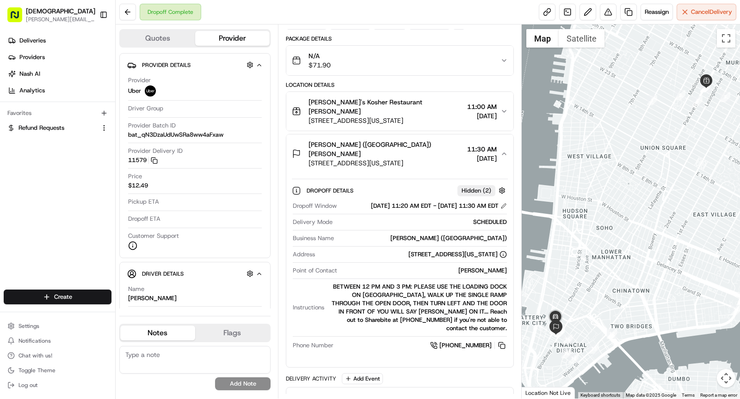
click at [430, 144] on div "[PERSON_NAME] ([GEOGRAPHIC_DATA]) [PERSON_NAME] [STREET_ADDRESS][US_STATE] 11:3…" at bounding box center [396, 154] width 208 height 28
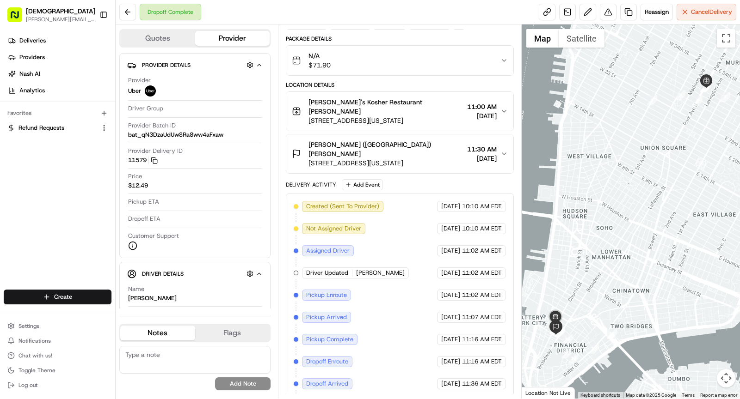
drag, startPoint x: 461, startPoint y: 381, endPoint x: 491, endPoint y: 382, distance: 29.6
click at [491, 399] on span "11:47 AM EDT" at bounding box center [482, 406] width 40 height 8
copy span "11:47 AM"
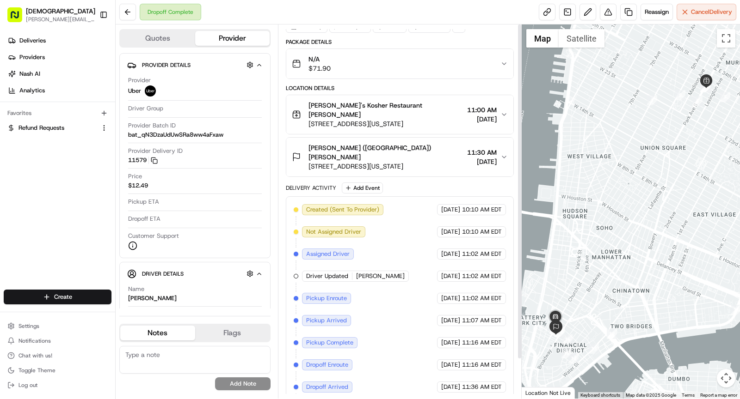
scroll to position [0, 0]
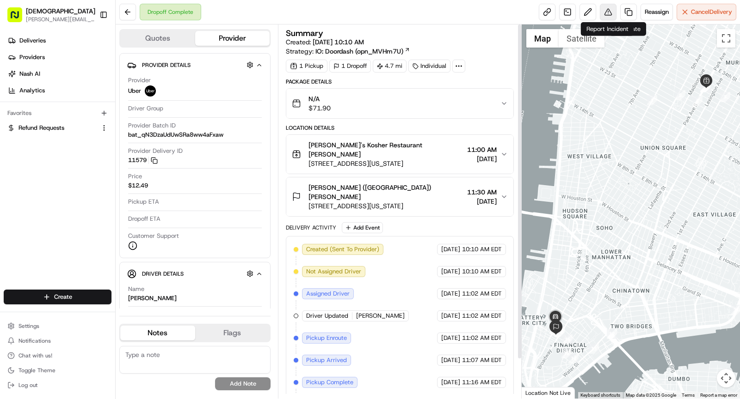
click at [600, 16] on button at bounding box center [607, 12] width 17 height 17
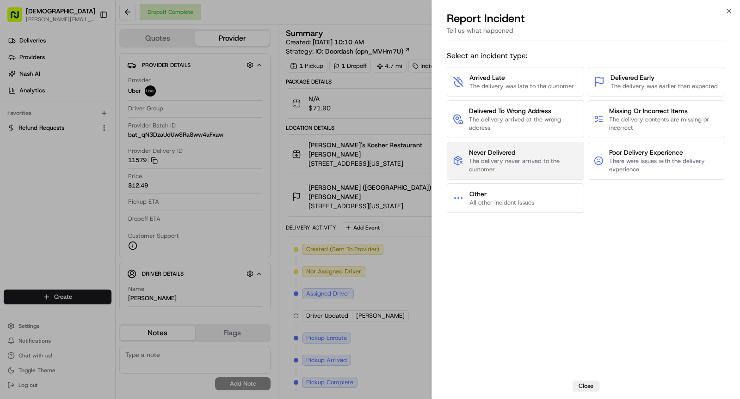
click at [516, 159] on span "The delivery never arrived to the customer" at bounding box center [524, 165] width 110 height 17
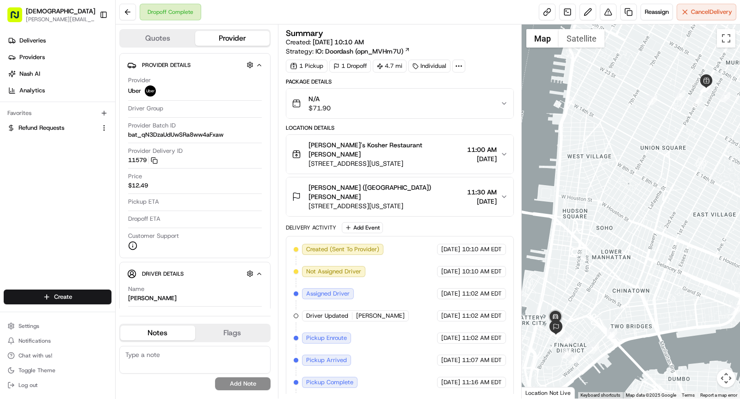
click at [452, 69] on div at bounding box center [458, 66] width 13 height 13
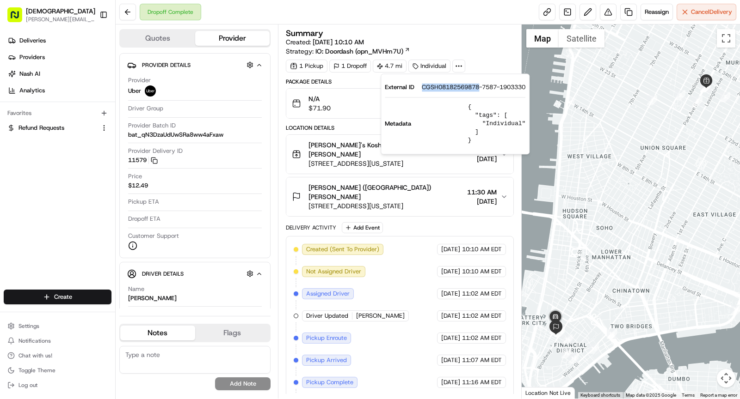
drag, startPoint x: 422, startPoint y: 88, endPoint x: 480, endPoint y: 88, distance: 58.2
click at [480, 88] on span "CGSH08182569878-7587-1903330" at bounding box center [474, 87] width 104 height 8
copy span "CGSH08182569878"
click at [606, 13] on button at bounding box center [607, 12] width 17 height 17
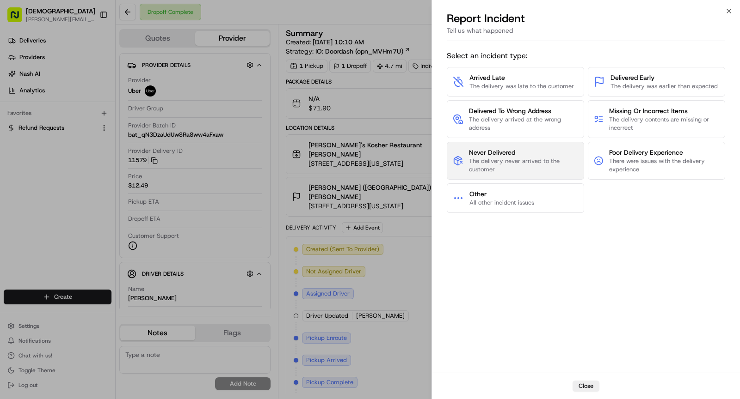
click at [486, 168] on span "The delivery never arrived to the customer" at bounding box center [524, 165] width 110 height 17
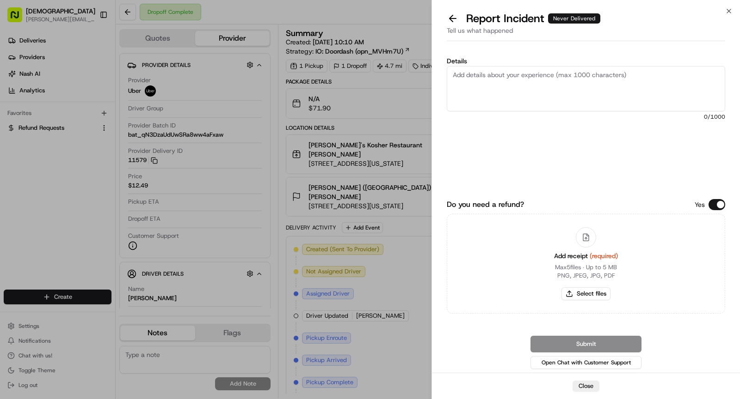
click at [508, 86] on textarea "Details" at bounding box center [585, 88] width 278 height 45
paste textarea "she checked everywhere"
type textarea "Never delivered. Customer can't find the order, she checked everywhere."
click at [501, 76] on textarea "Never delivered. Customer can't find the order, she checked everywhere." at bounding box center [585, 88] width 278 height 45
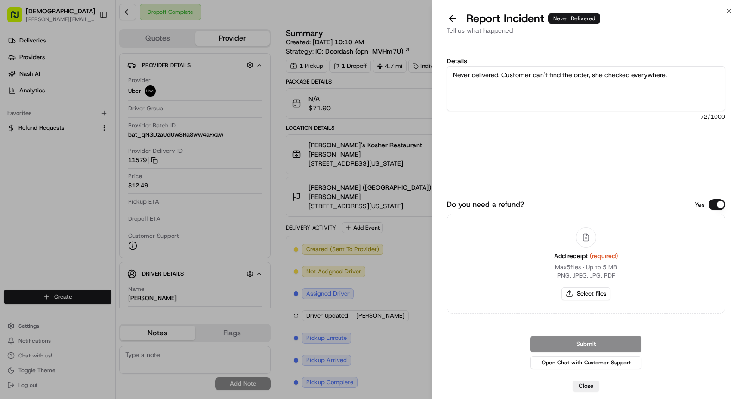
click at [501, 76] on textarea "Never delivered. Customer can't find the order, she checked everywhere." at bounding box center [585, 88] width 278 height 45
drag, startPoint x: 344, startPoint y: 161, endPoint x: 510, endPoint y: 54, distance: 197.4
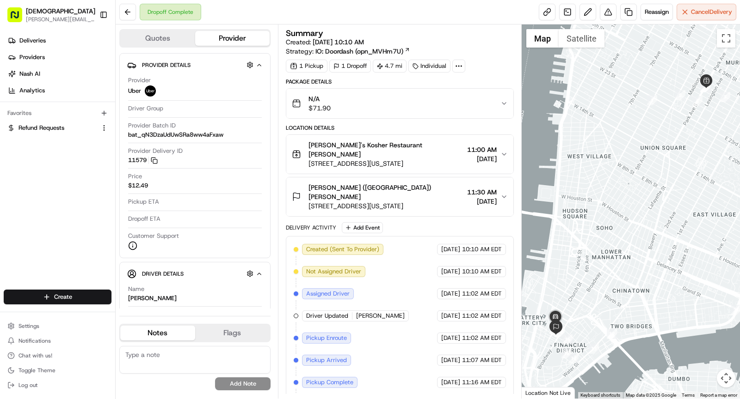
click at [455, 64] on icon at bounding box center [458, 66] width 8 height 8
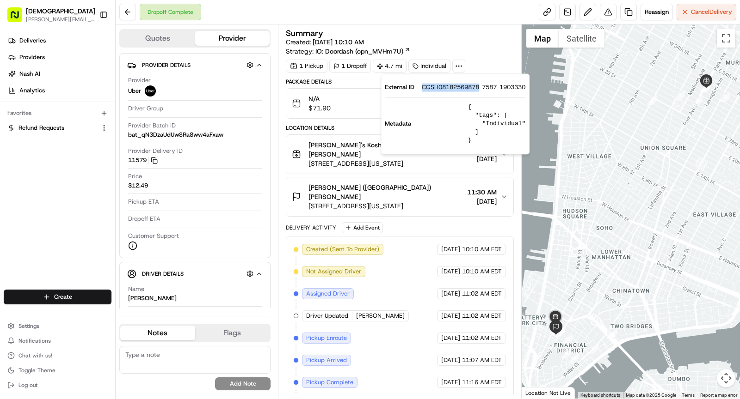
drag, startPoint x: 421, startPoint y: 88, endPoint x: 480, endPoint y: 90, distance: 59.6
click at [480, 90] on div "External ID CGSH08182569878-7587-1903330" at bounding box center [455, 87] width 141 height 8
copy span "CGSH08182569878"
click at [404, 254] on div "Created (Sent To Provider) Uber 08/18/2025 10:10 AM EDT Not Assigned Driver Ube…" at bounding box center [400, 349] width 212 height 211
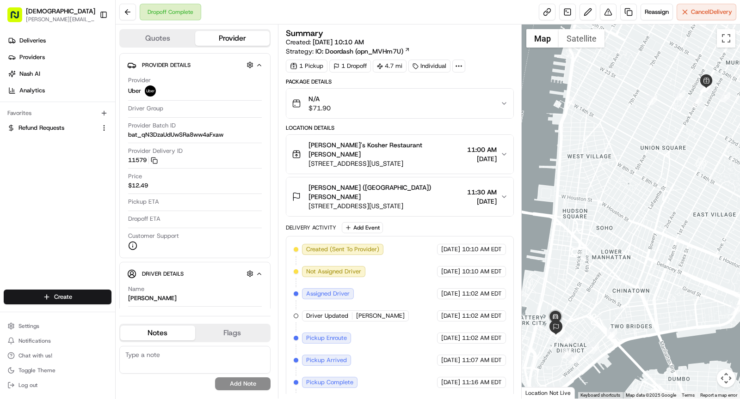
click at [454, 63] on icon at bounding box center [458, 66] width 8 height 8
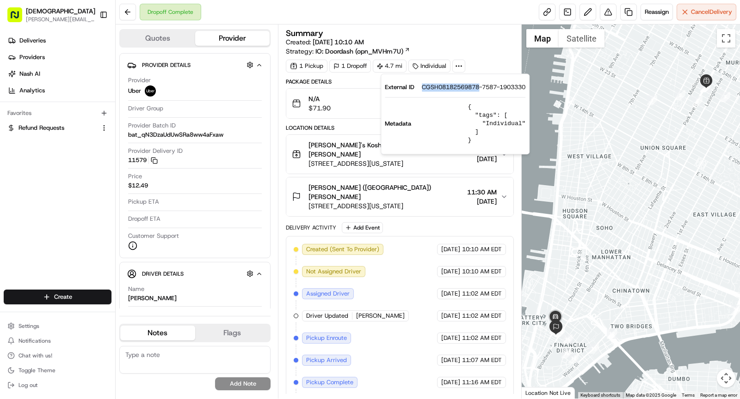
drag, startPoint x: 422, startPoint y: 89, endPoint x: 480, endPoint y: 90, distance: 58.2
click at [480, 90] on span "CGSH08182569878-7587-1903330" at bounding box center [474, 87] width 104 height 8
copy span "CGSH08182569878"
click at [459, 42] on div "Summary Created: 08/18/2025 10:10 AM Strategy: IO: Doordash (opn_MVHm7U)" at bounding box center [400, 42] width 228 height 27
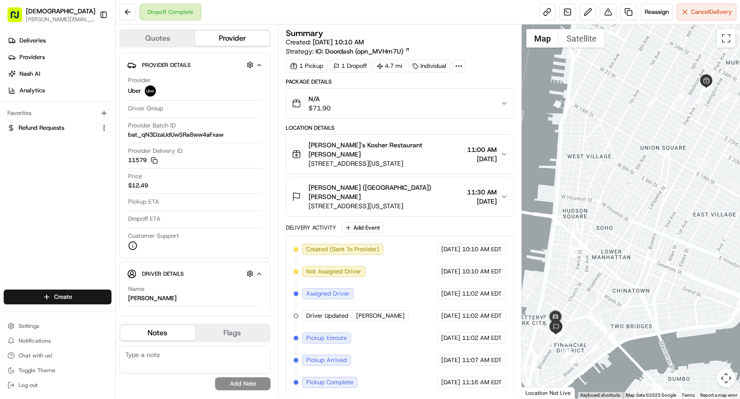
click at [463, 57] on div "Summary Created: 08/18/2025 10:10 AM Strategy: IO: Doordash (opn_MVHm7U) 1 Pick…" at bounding box center [400, 50] width 228 height 43
click at [604, 18] on button at bounding box center [607, 12] width 17 height 17
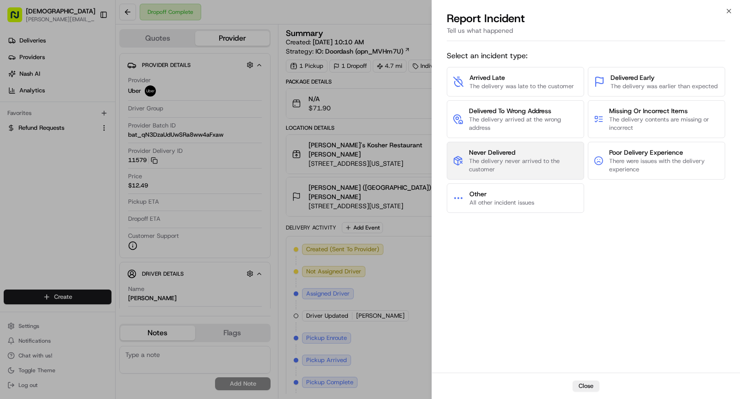
click at [503, 155] on span "Never Delivered" at bounding box center [524, 152] width 110 height 9
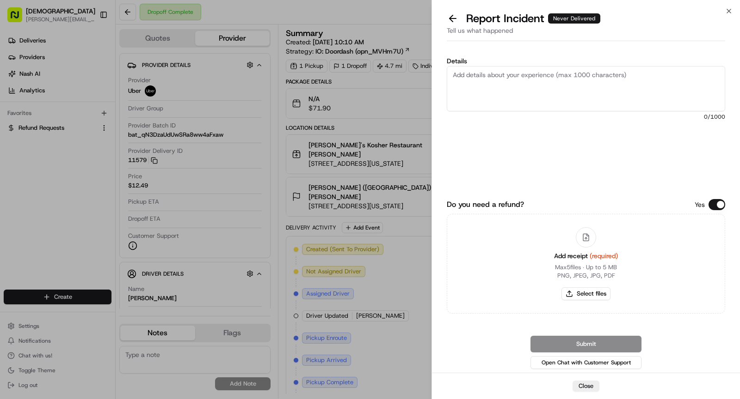
click at [485, 97] on textarea "Details" at bounding box center [585, 88] width 278 height 45
paste textarea "she checked everywhere"
click at [691, 70] on textarea "This wasn't delivered, customer couldn't find the order and she checked everywh…" at bounding box center [585, 88] width 278 height 45
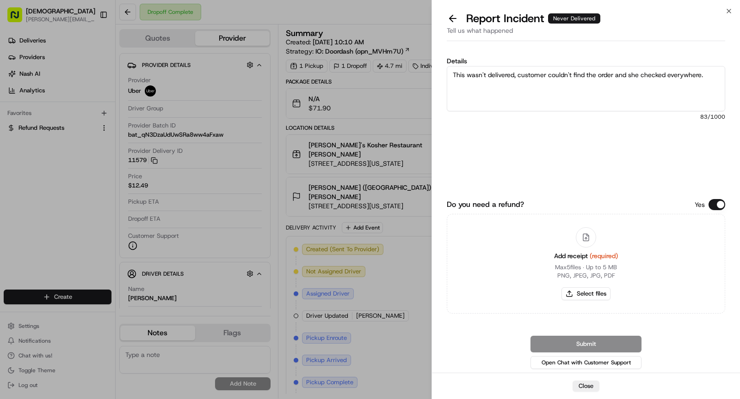
paste textarea "order wasn’t delivered. The customer couldn’t find it and sai"
type textarea "This order wasn’t delivered. The customer couldn’t find it and said she checked…"
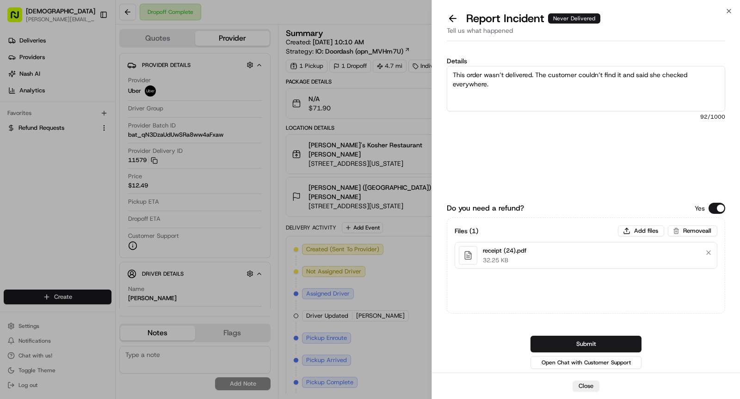
click at [588, 345] on button "Submit" at bounding box center [585, 344] width 111 height 17
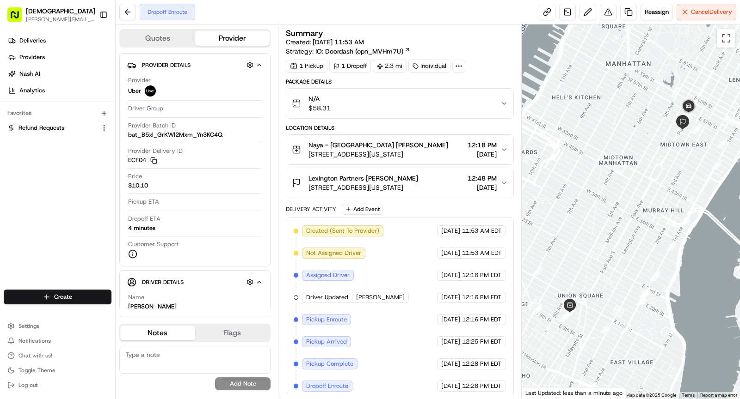
drag, startPoint x: 654, startPoint y: 177, endPoint x: 668, endPoint y: 145, distance: 34.4
click at [649, 186] on div at bounding box center [630, 211] width 219 height 374
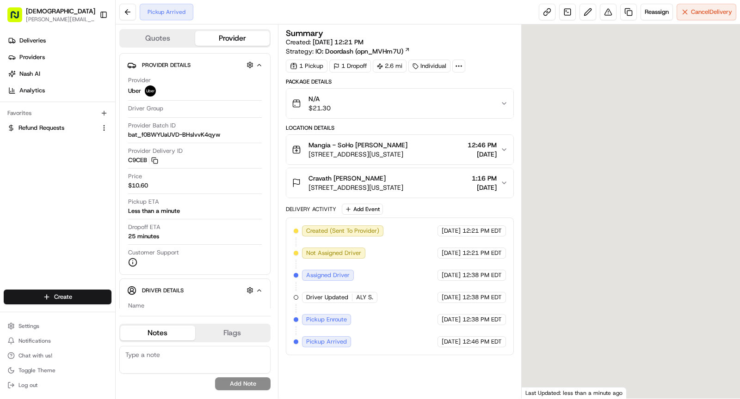
click at [454, 67] on icon at bounding box center [458, 66] width 8 height 8
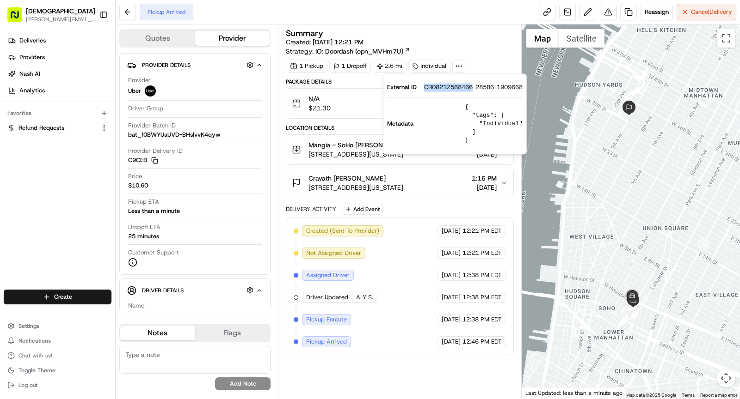
drag, startPoint x: 421, startPoint y: 86, endPoint x: 473, endPoint y: 89, distance: 52.3
click at [473, 89] on div "External ID CR08212568466-28586-1909668" at bounding box center [454, 87] width 135 height 8
copy span "CR08212568466"
click at [345, 152] on span "[STREET_ADDRESS][US_STATE]" at bounding box center [357, 154] width 99 height 9
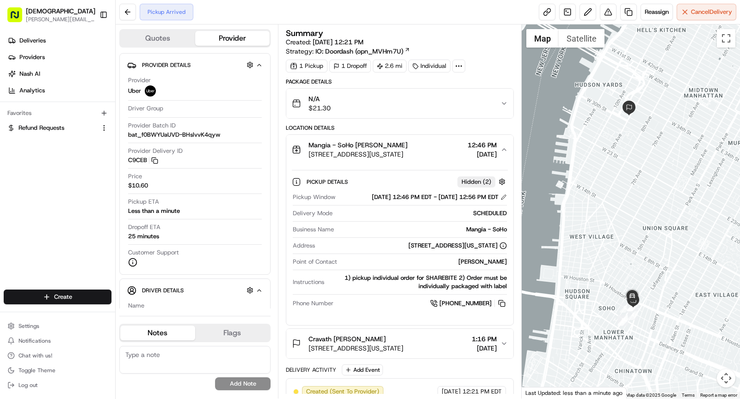
click at [485, 238] on div "Business Name Mangia - SoHo" at bounding box center [400, 232] width 214 height 12
click at [485, 234] on div "Mangia - SoHo" at bounding box center [421, 230] width 169 height 8
copy div "Mangia - SoHo"
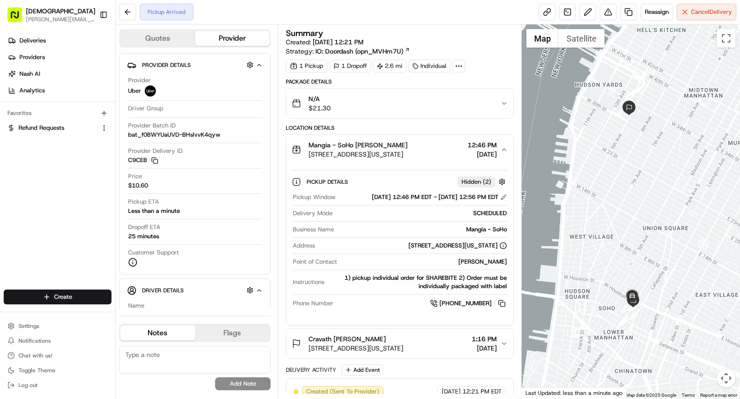
click at [385, 151] on span "[STREET_ADDRESS][US_STATE]" at bounding box center [357, 154] width 99 height 9
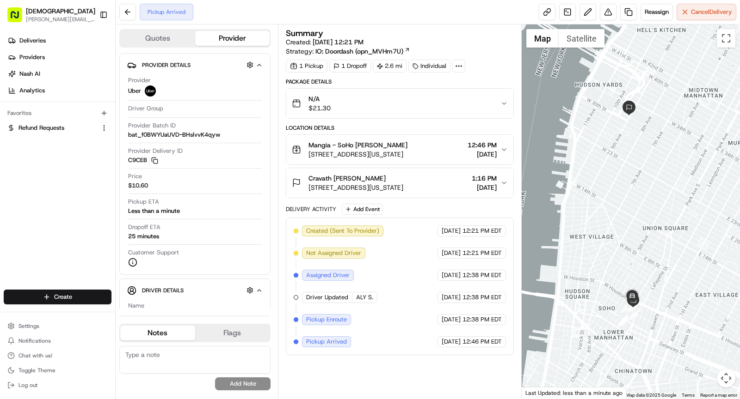
click at [403, 174] on div "Cravath Amanda O'Connor" at bounding box center [355, 178] width 95 height 9
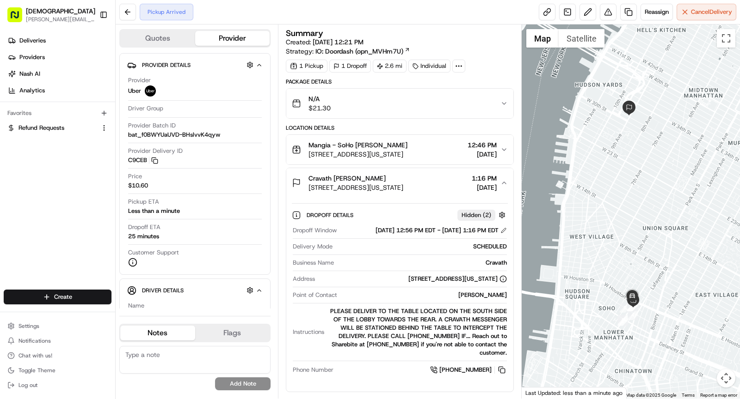
click at [482, 300] on div "Amanda O'Connor" at bounding box center [424, 295] width 166 height 8
copy div "Amanda O'Connor"
click at [403, 185] on span "375 9th Ave, New York, NY 10001, USA" at bounding box center [355, 187] width 95 height 9
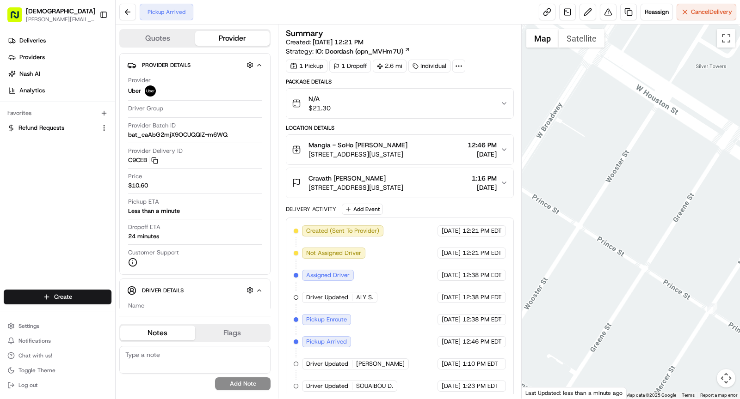
drag, startPoint x: 688, startPoint y: 325, endPoint x: 516, endPoint y: 280, distance: 177.4
click at [516, 280] on div "Quotes Provider Provider Details Provider Uber Driver Group Provider Batch ID b…" at bounding box center [428, 211] width 624 height 374
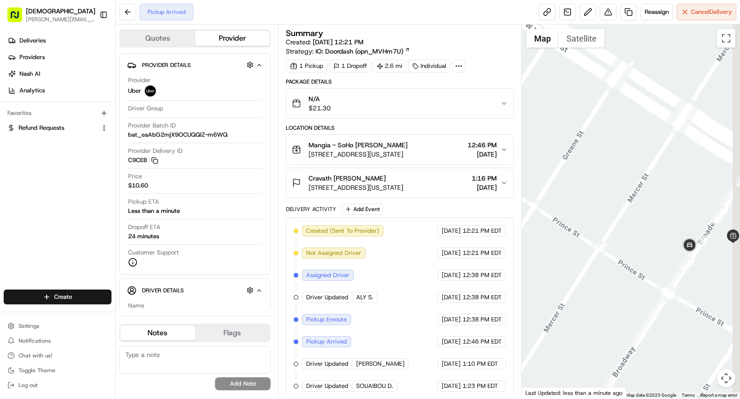
drag, startPoint x: 624, startPoint y: 301, endPoint x: 483, endPoint y: 206, distance: 170.1
click at [483, 206] on div "Quotes Provider Provider Details Provider Uber Driver Group Provider Batch ID b…" at bounding box center [428, 211] width 624 height 374
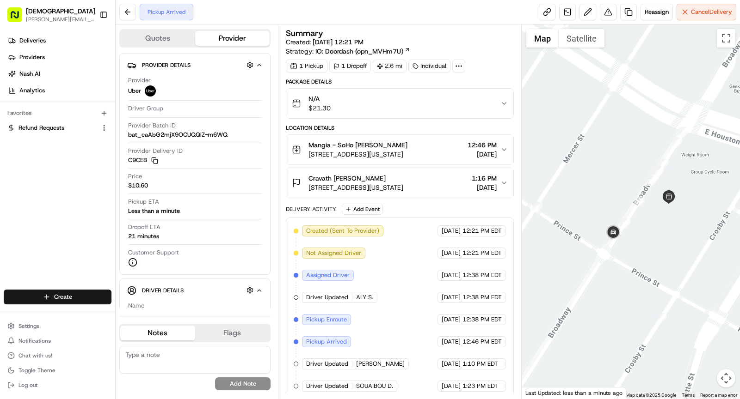
drag, startPoint x: 618, startPoint y: 250, endPoint x: 565, endPoint y: 223, distance: 60.2
click at [565, 223] on div at bounding box center [630, 211] width 219 height 374
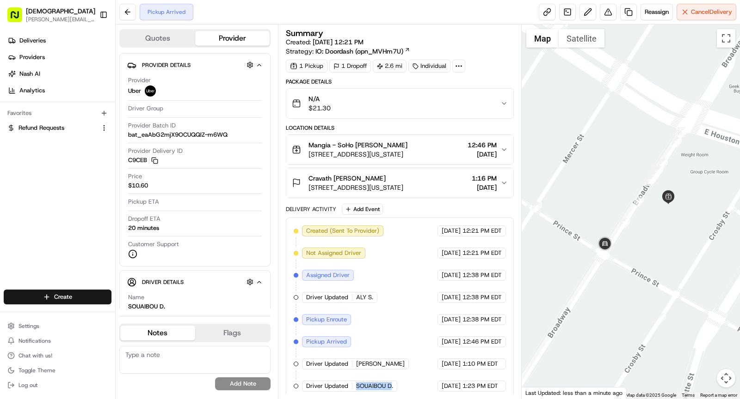
drag, startPoint x: 355, startPoint y: 381, endPoint x: 390, endPoint y: 380, distance: 35.1
click at [390, 382] on span "SOUAIBOU D." at bounding box center [374, 386] width 37 height 8
copy span "SOUAIBOU D"
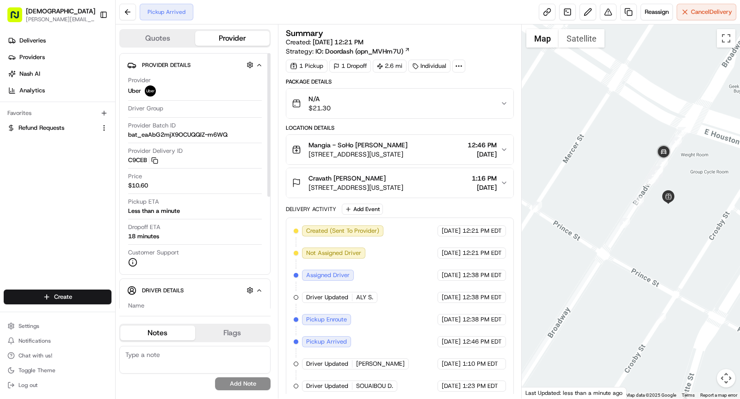
click at [360, 274] on div "Created (Sent To Provider) Uber 08/21/2025 12:21 PM EDT Not Assigned Driver Ube…" at bounding box center [400, 309] width 212 height 166
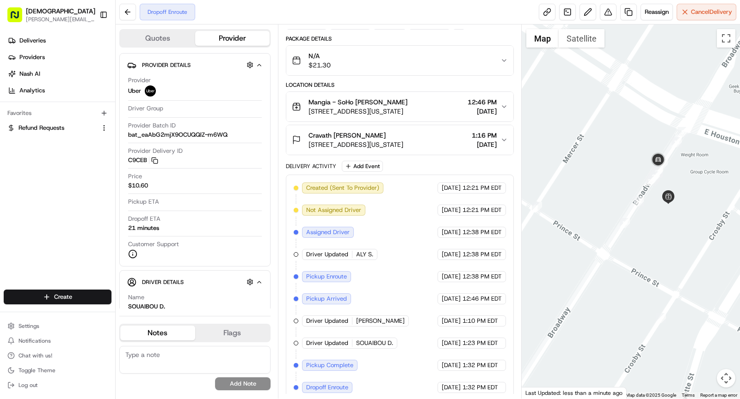
scroll to position [42, 0]
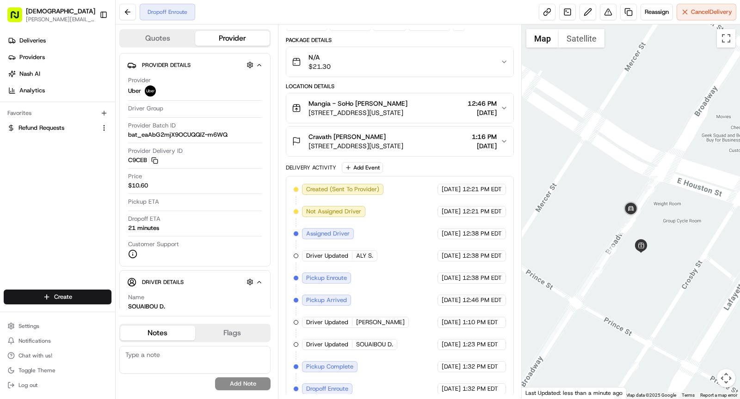
drag, startPoint x: 609, startPoint y: 227, endPoint x: 580, endPoint y: 277, distance: 57.2
click at [580, 277] on div at bounding box center [630, 211] width 219 height 374
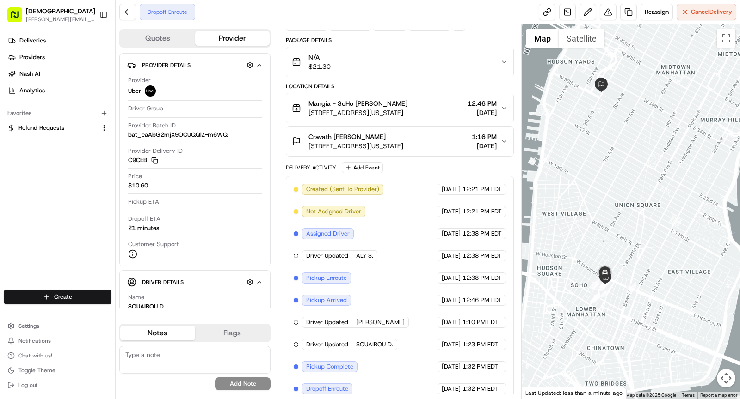
drag, startPoint x: 597, startPoint y: 174, endPoint x: 596, endPoint y: 198, distance: 24.0
click at [596, 198] on div at bounding box center [630, 211] width 219 height 374
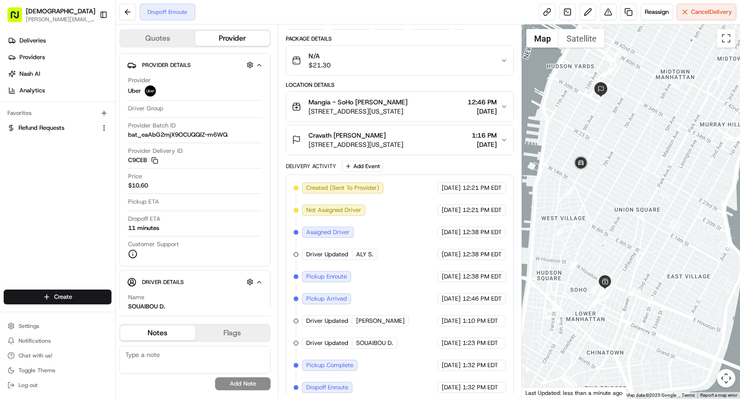
scroll to position [0, 0]
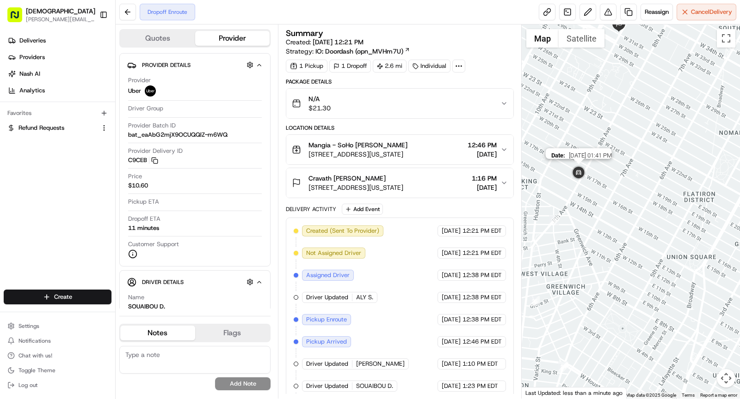
drag, startPoint x: 583, startPoint y: 164, endPoint x: 581, endPoint y: 235, distance: 70.7
click at [581, 183] on img at bounding box center [578, 173] width 18 height 18
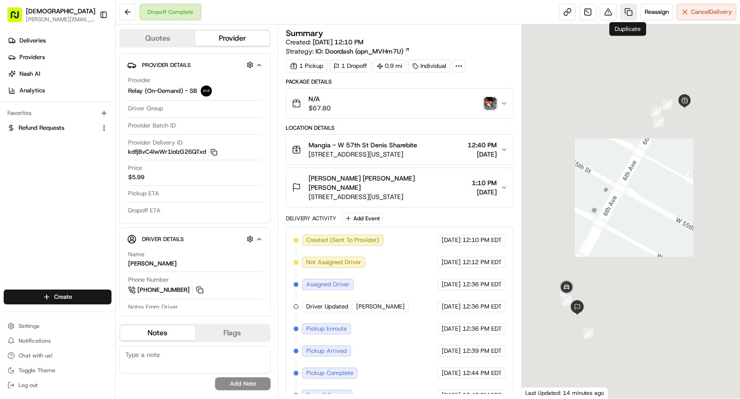
click at [627, 17] on link at bounding box center [628, 12] width 17 height 17
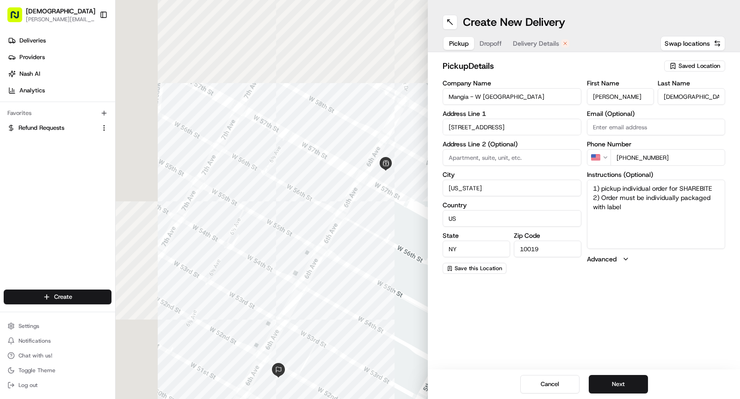
click at [504, 43] on button "Dropoff" at bounding box center [490, 43] width 33 height 13
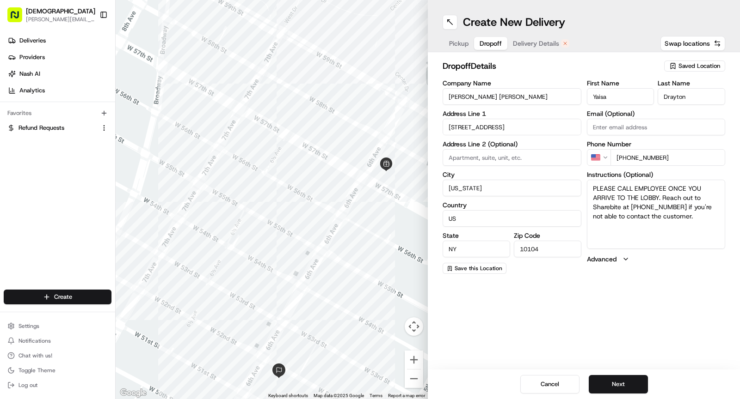
click at [540, 46] on span "Delivery Details" at bounding box center [536, 43] width 46 height 9
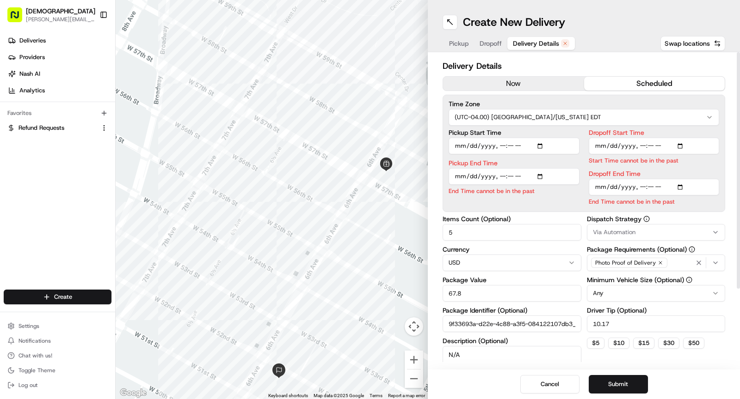
click at [500, 84] on button "now" at bounding box center [513, 84] width 141 height 14
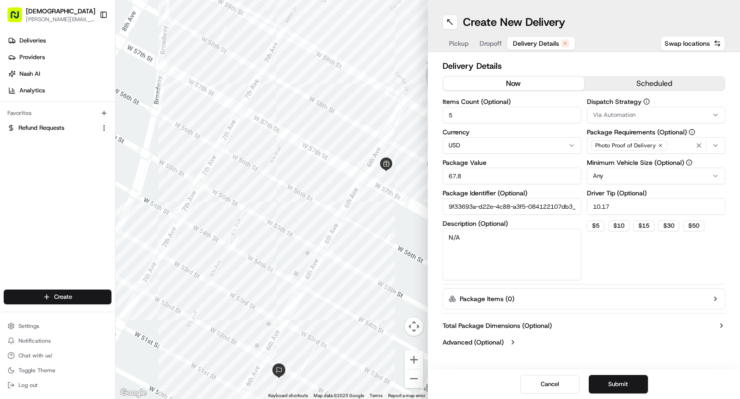
click at [459, 120] on input "5" at bounding box center [511, 115] width 139 height 17
type input "1"
click at [463, 168] on input "67.8" at bounding box center [511, 176] width 139 height 17
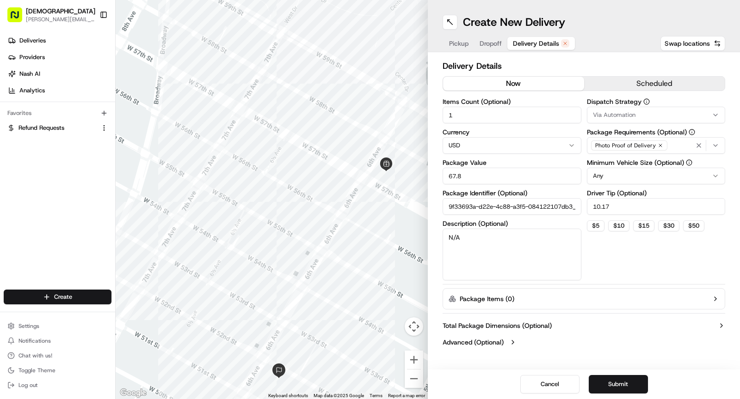
click at [463, 168] on input "67.8" at bounding box center [511, 176] width 139 height 17
type input "30"
click at [517, 255] on textarea "N/A" at bounding box center [511, 255] width 139 height 52
click at [623, 207] on input "10.17" at bounding box center [656, 206] width 139 height 17
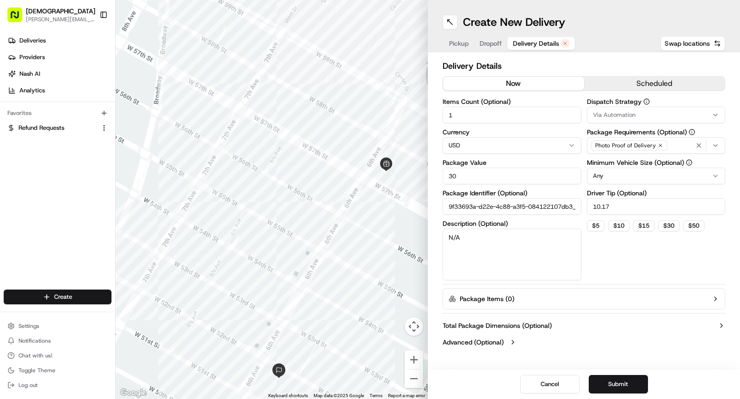
click at [623, 207] on input "10.17" at bounding box center [656, 206] width 139 height 17
type input "3"
click at [610, 384] on button "Submit" at bounding box center [617, 384] width 59 height 18
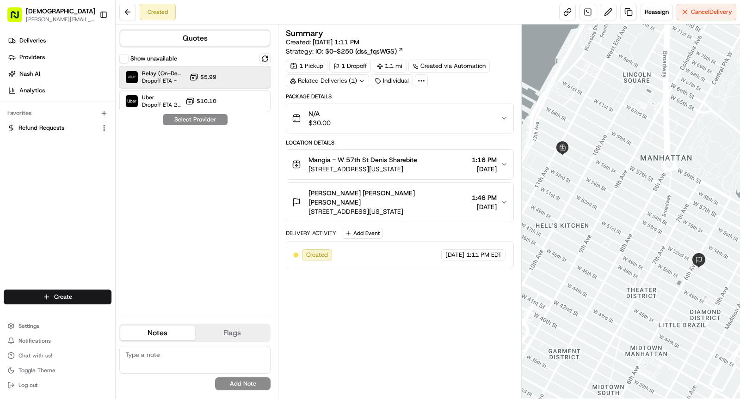
click at [164, 77] on span "Dropoff ETA -" at bounding box center [163, 80] width 43 height 7
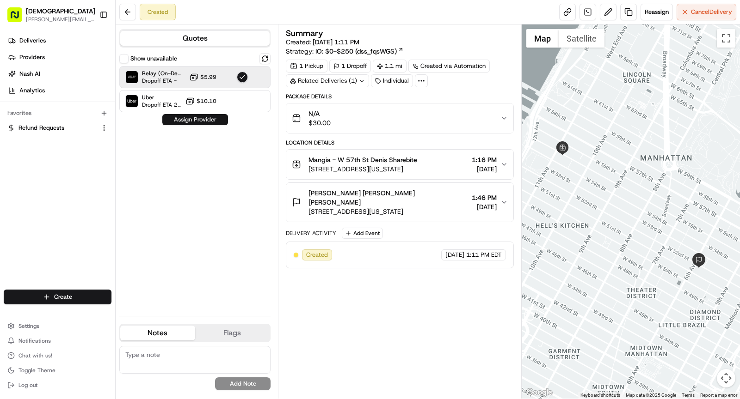
click at [199, 122] on button "Assign Provider" at bounding box center [195, 119] width 66 height 11
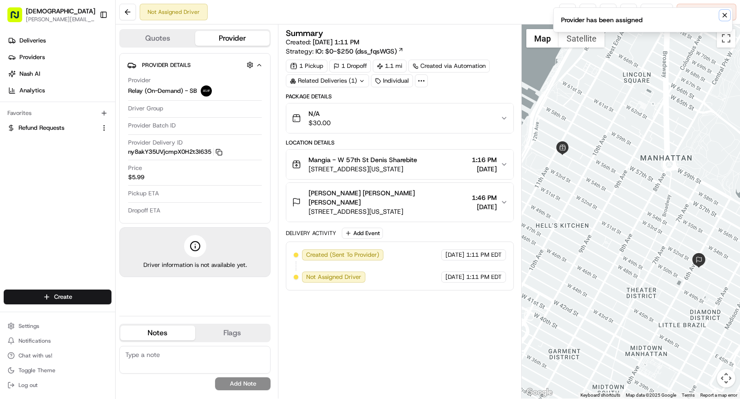
click at [725, 12] on icon "Notifications (F8)" at bounding box center [724, 15] width 7 height 7
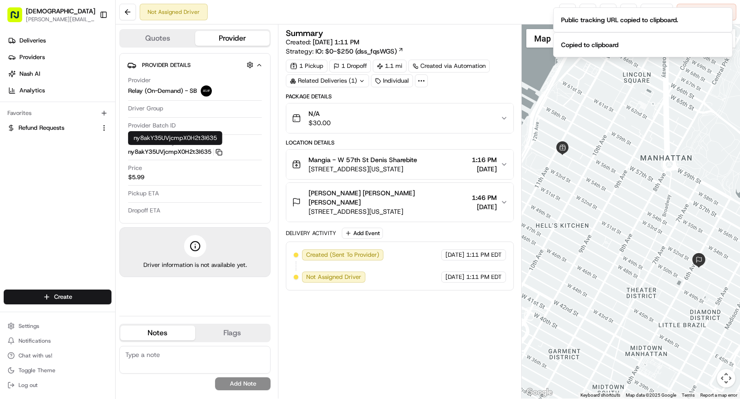
click at [220, 150] on icon "button" at bounding box center [218, 152] width 7 height 7
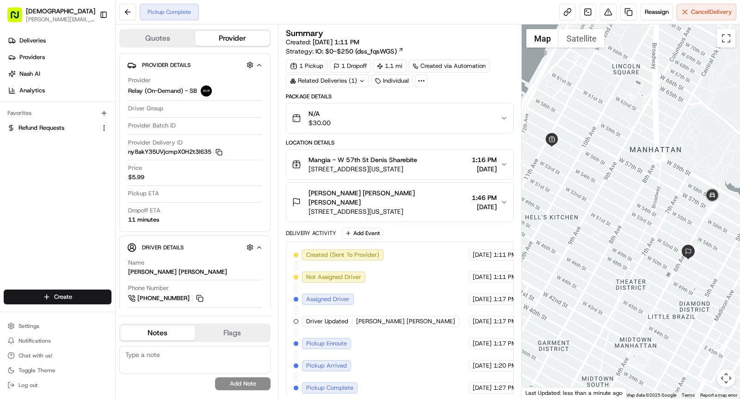
drag, startPoint x: 647, startPoint y: 250, endPoint x: 630, endPoint y: 236, distance: 22.1
click at [630, 236] on div at bounding box center [630, 211] width 219 height 374
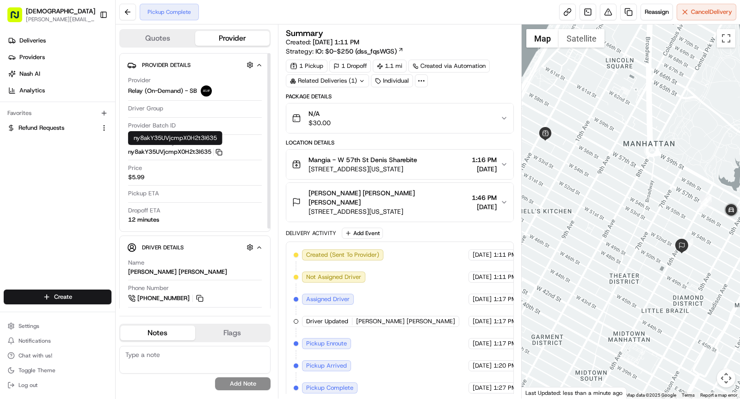
click at [222, 150] on icon "button" at bounding box center [218, 152] width 7 height 7
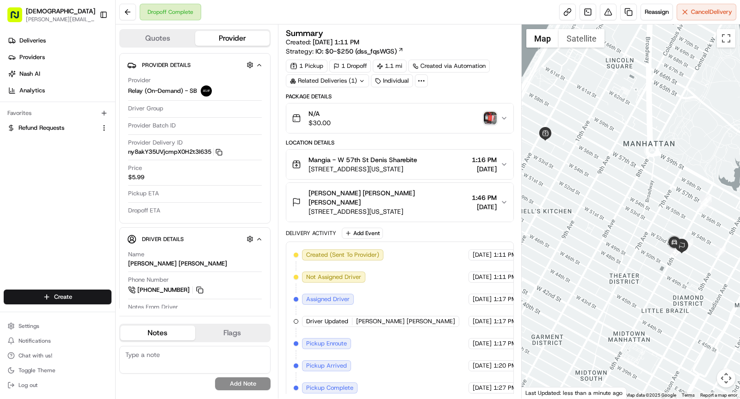
click at [490, 119] on img "button" at bounding box center [489, 118] width 13 height 13
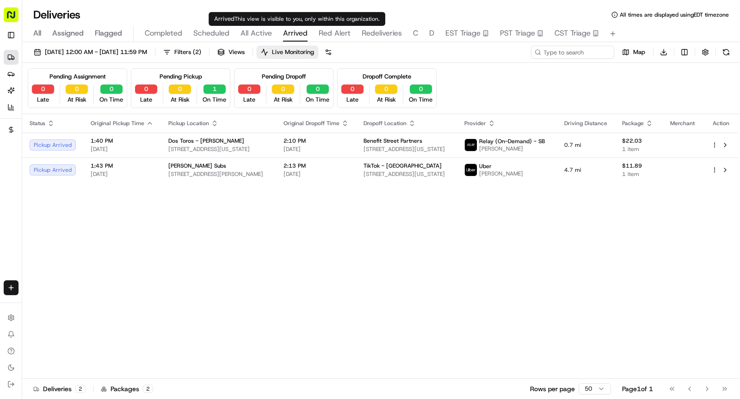
click at [259, 38] on span "All Active" at bounding box center [255, 33] width 31 height 11
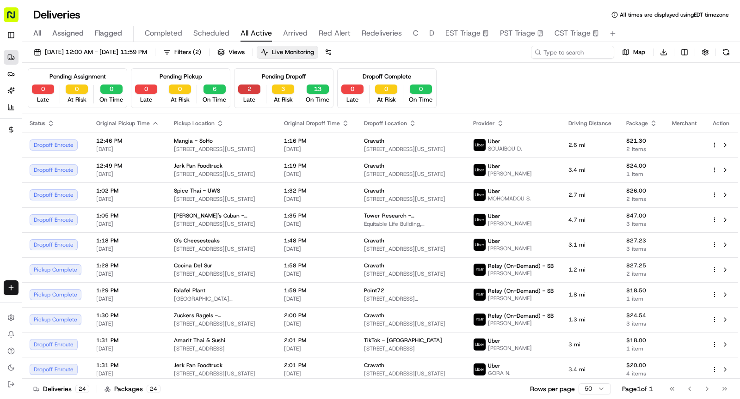
click at [251, 90] on button "2" at bounding box center [249, 89] width 22 height 9
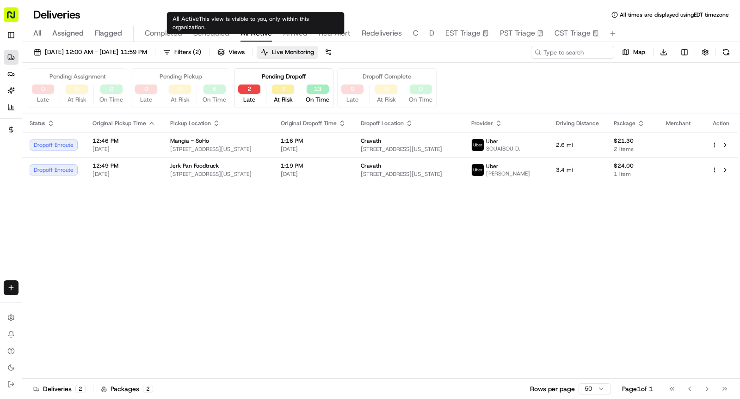
click at [212, 27] on body "Sharebite rachell@sharebite.com Toggle Sidebar Deliveries Providers Nash AI Ana…" at bounding box center [370, 199] width 740 height 399
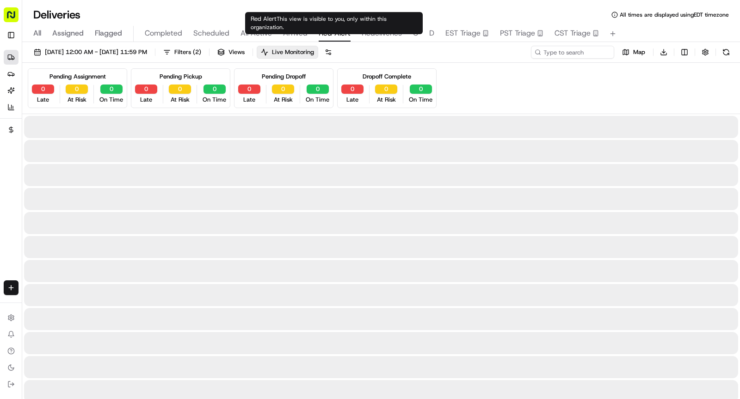
click at [336, 33] on span "Red Alert" at bounding box center [334, 33] width 32 height 11
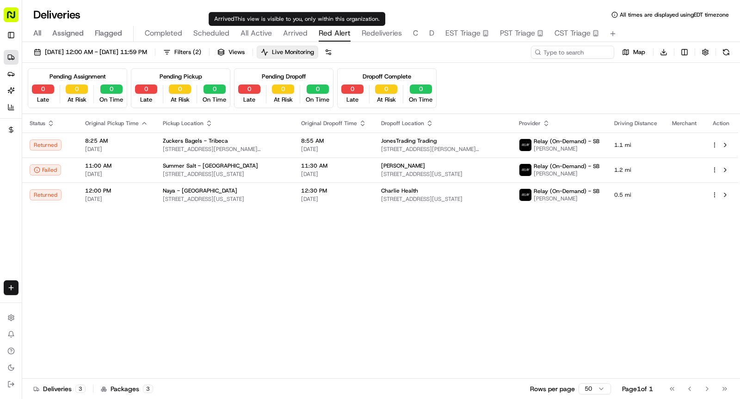
click at [284, 34] on span "Arrived" at bounding box center [295, 33] width 24 height 11
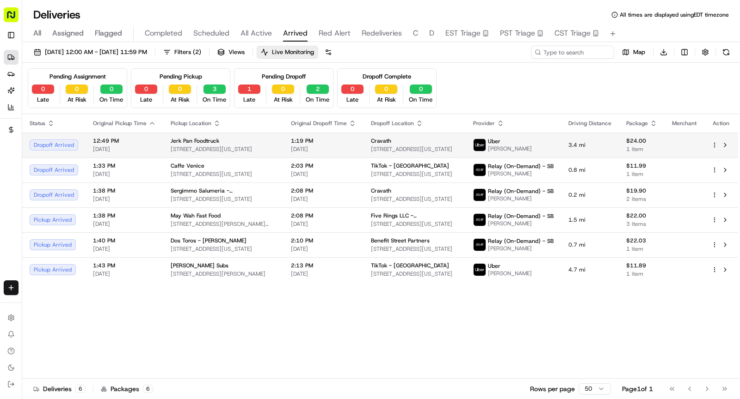
click at [249, 139] on div "Jerk Pan Foodtruck" at bounding box center [223, 140] width 105 height 7
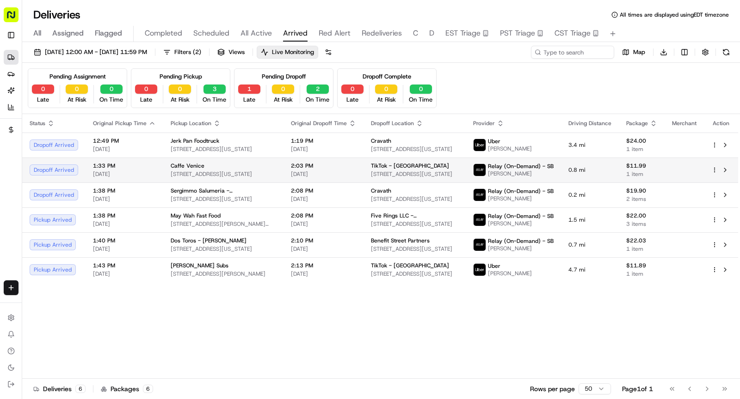
click at [246, 171] on span "596 3rd Ave, New York, NY 10016, USA" at bounding box center [223, 174] width 105 height 7
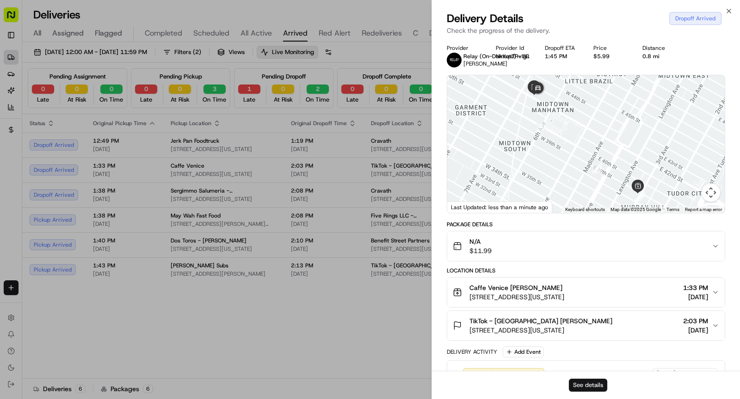
click at [575, 387] on button "See details" at bounding box center [588, 385] width 38 height 13
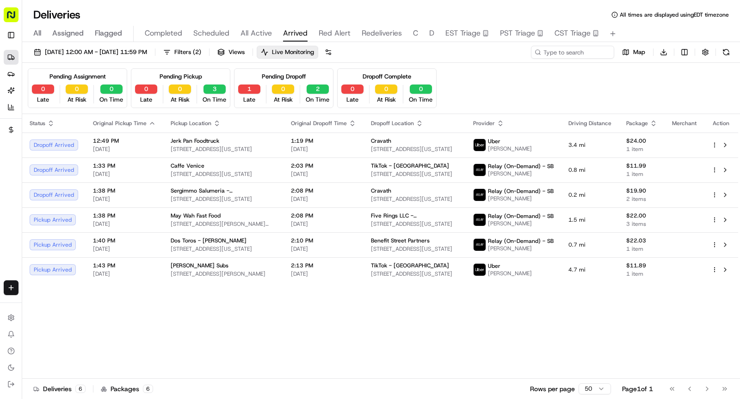
click at [233, 294] on div "Status Original Pickup Time Pickup Location Original Dropoff Time Dropoff Locat…" at bounding box center [379, 246] width 715 height 265
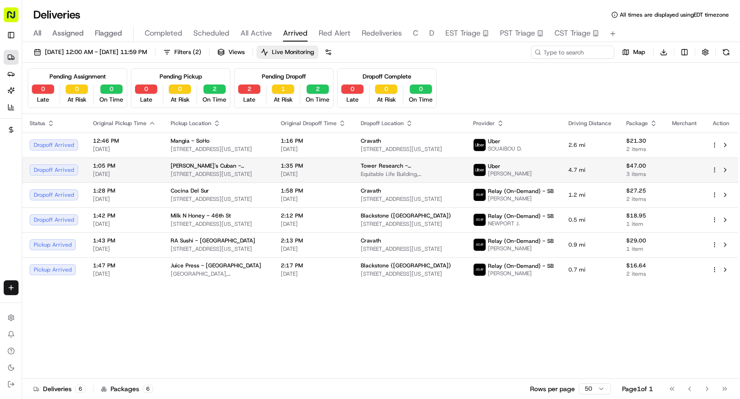
click at [335, 172] on span "[DATE]" at bounding box center [313, 174] width 65 height 7
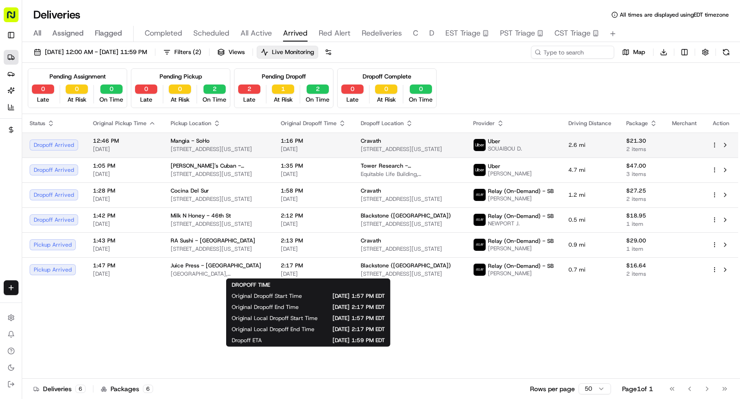
click at [334, 146] on span "[DATE]" at bounding box center [313, 149] width 65 height 7
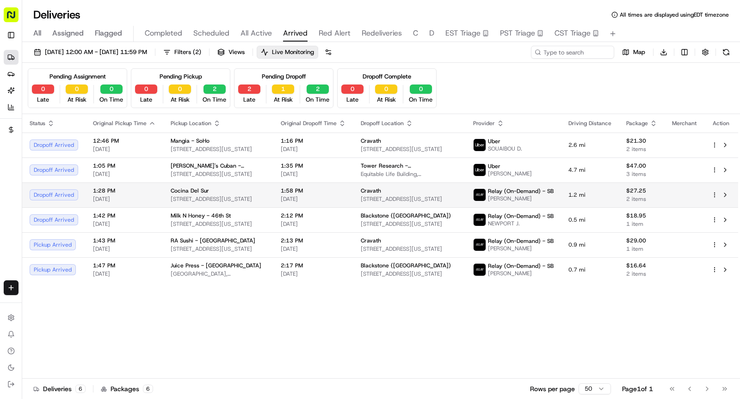
click at [300, 199] on span "[DATE]" at bounding box center [313, 199] width 65 height 7
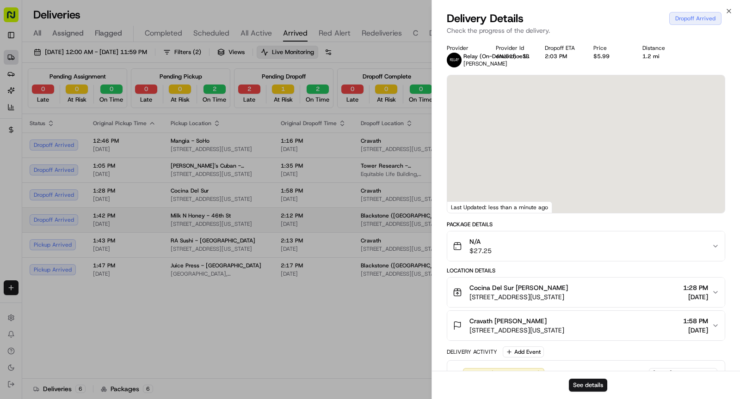
click at [313, 226] on span "[DATE]" at bounding box center [313, 223] width 65 height 7
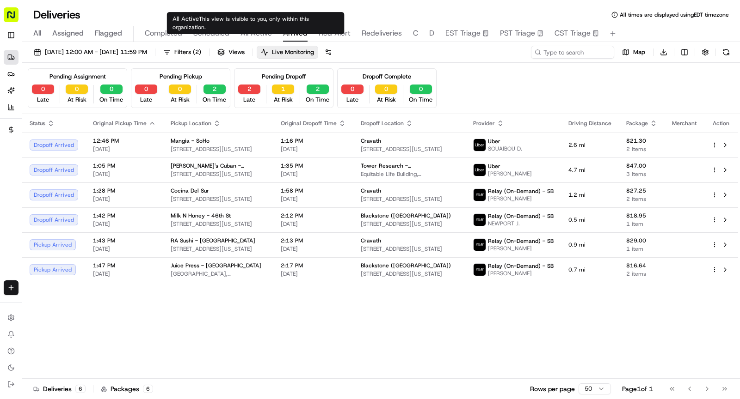
click at [259, 31] on span "All Active" at bounding box center [255, 33] width 31 height 11
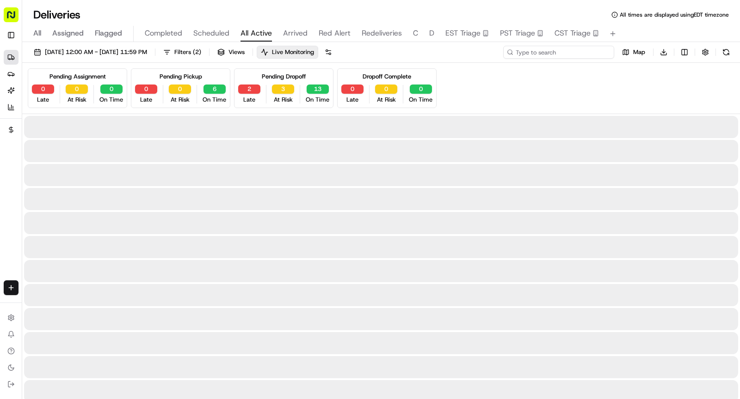
click at [575, 51] on input at bounding box center [558, 52] width 111 height 13
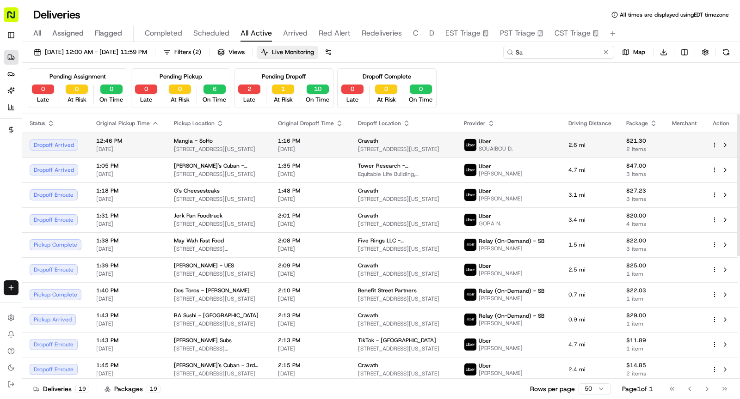
type input "Sa"
click at [316, 146] on span "[DATE]" at bounding box center [310, 149] width 65 height 7
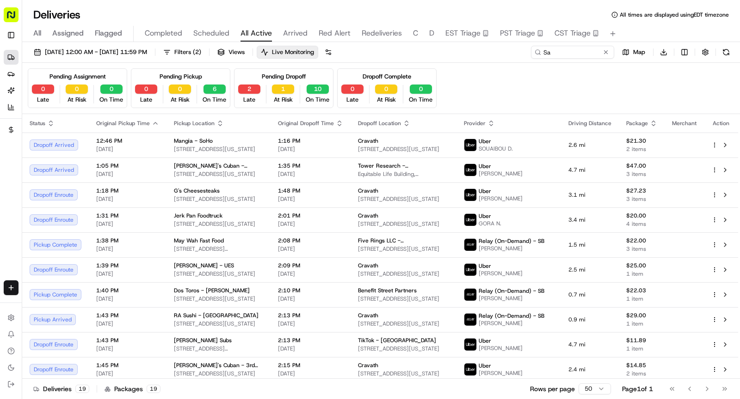
click at [292, 34] on span "Arrived" at bounding box center [295, 33] width 24 height 11
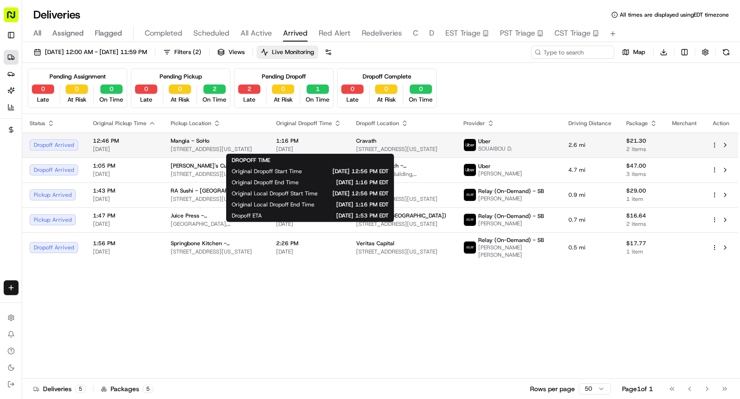
click at [332, 143] on span "1:16 PM" at bounding box center [308, 140] width 65 height 7
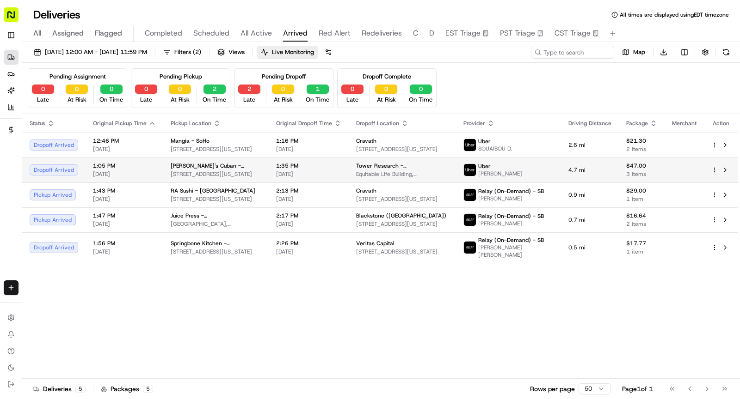
click at [331, 174] on span "[DATE]" at bounding box center [308, 174] width 65 height 7
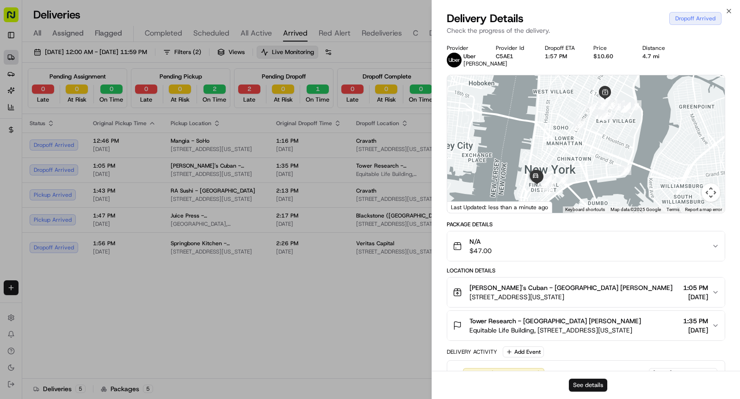
click at [583, 389] on button "See details" at bounding box center [588, 385] width 38 height 13
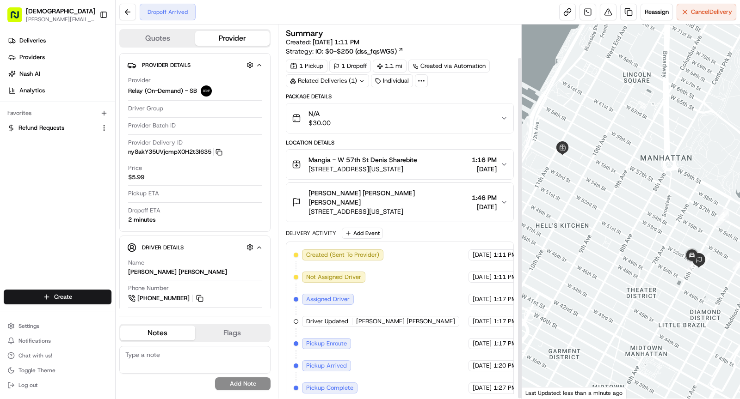
scroll to position [36, 0]
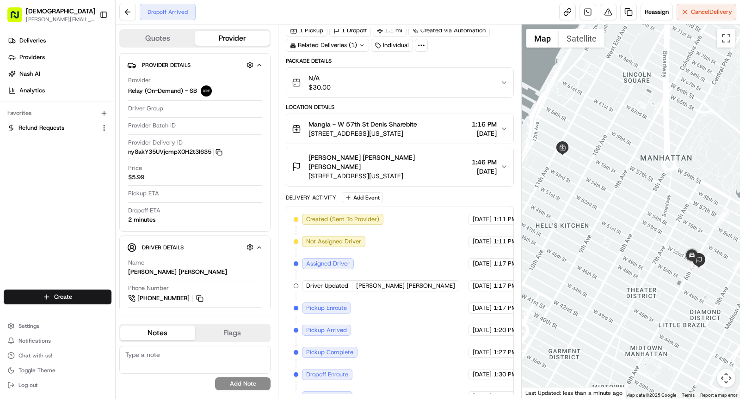
click at [222, 151] on icon "button" at bounding box center [218, 152] width 7 height 7
click at [219, 156] on div "Provider Delivery ID ny8akY35UVjcmpX0H2t3I635 Copy ny8akY35UVjcmpX0H2t3I635" at bounding box center [195, 150] width 134 height 22
click at [220, 152] on icon "button" at bounding box center [218, 152] width 7 height 7
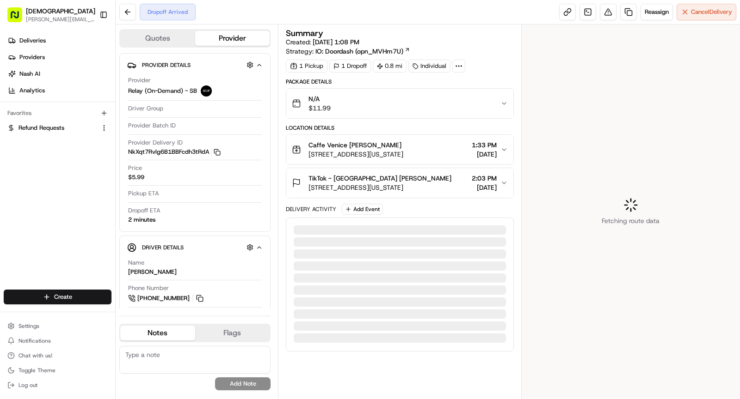
click at [390, 183] on span "[STREET_ADDRESS][US_STATE]" at bounding box center [379, 187] width 143 height 9
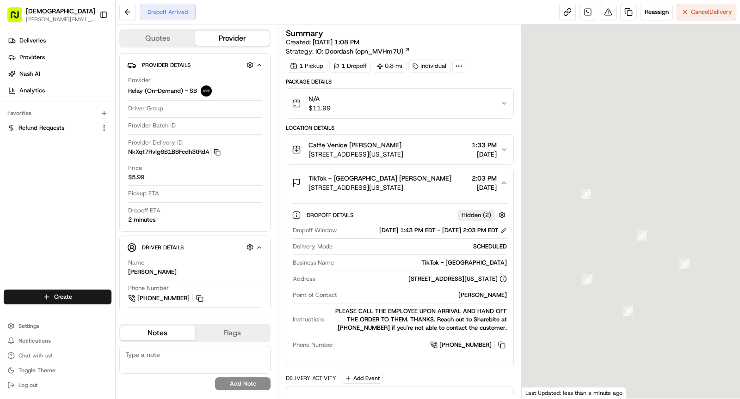
click at [390, 183] on span "[STREET_ADDRESS][US_STATE]" at bounding box center [379, 187] width 143 height 9
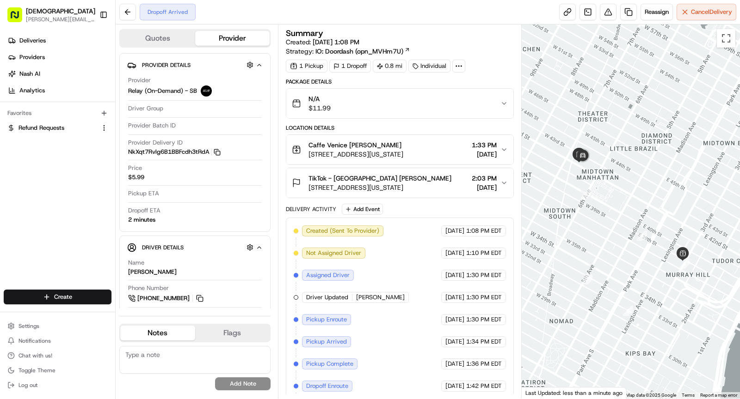
click at [216, 151] on icon "button" at bounding box center [217, 152] width 7 height 7
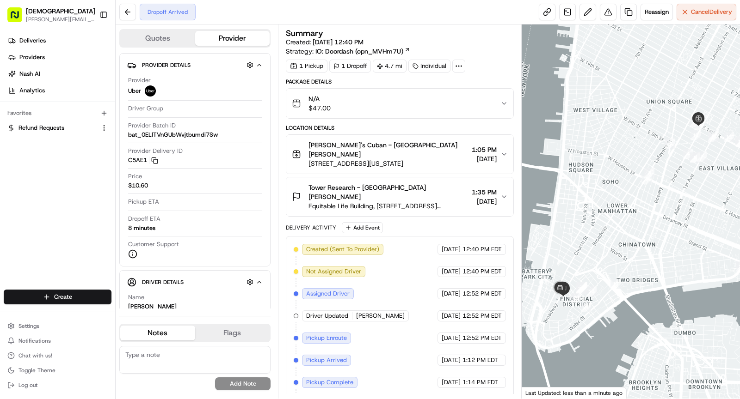
click at [458, 65] on icon at bounding box center [458, 66] width 8 height 8
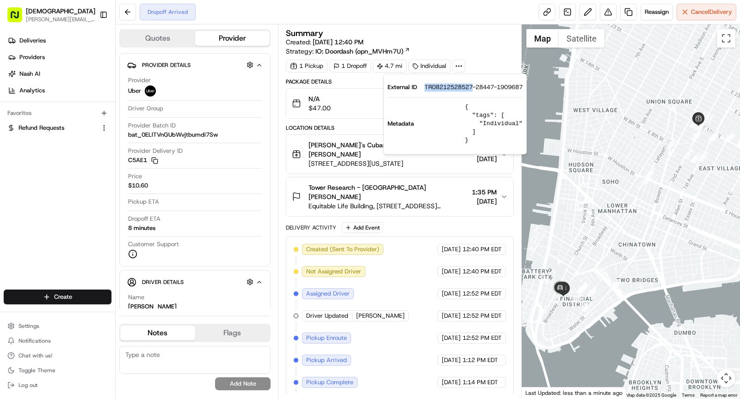
click at [473, 86] on span "TR08212528527-28447-1909687" at bounding box center [473, 87] width 98 height 8
copy span "TR08212528527"
click at [351, 147] on span "Tina's Cuban - Union Square Denis Sharebite" at bounding box center [387, 150] width 159 height 18
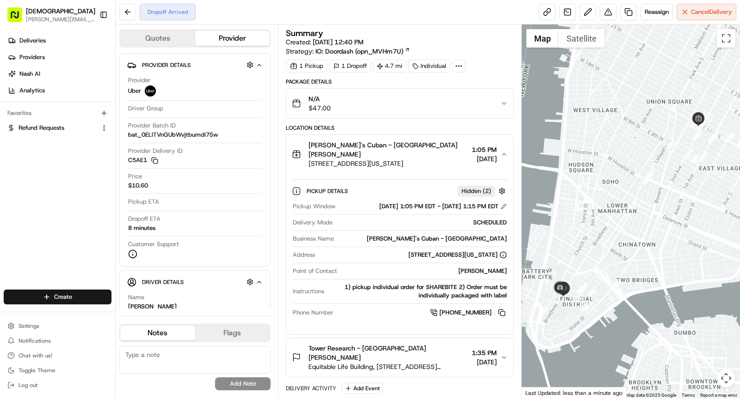
click at [464, 235] on div "Tina's Cuban - Union Square" at bounding box center [421, 239] width 169 height 8
copy div "Tina's Cuban - Union Square"
click at [374, 135] on button "Tina's Cuban - Union Square Denis Sharebite 238 E 14th St, New York, NY 10003, …" at bounding box center [399, 154] width 227 height 39
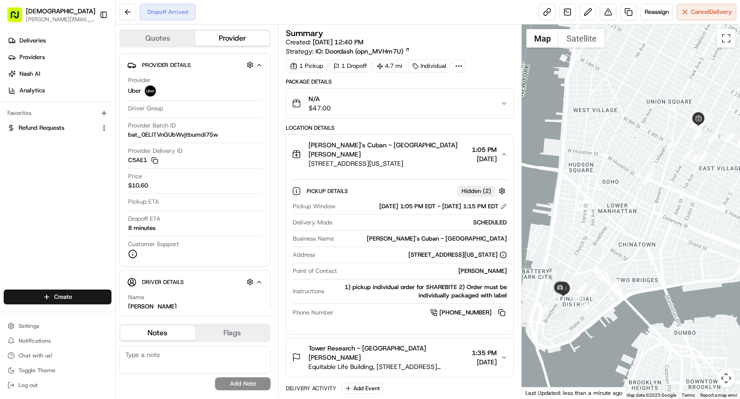
click at [371, 148] on span "Tina's Cuban - Union Square Denis Sharebite" at bounding box center [387, 150] width 159 height 18
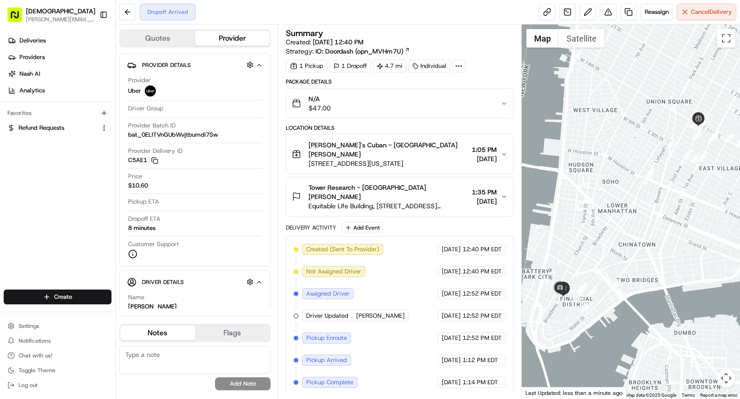
click at [363, 202] on span "Equitable Life Building, 120 Broadway, New York, NY 10271, USA" at bounding box center [387, 206] width 159 height 9
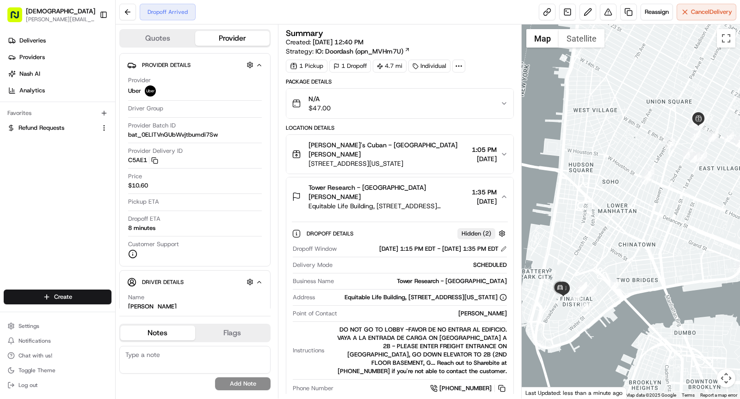
click at [490, 310] on div "Saba Banks" at bounding box center [424, 314] width 166 height 8
copy div "Saba Banks"
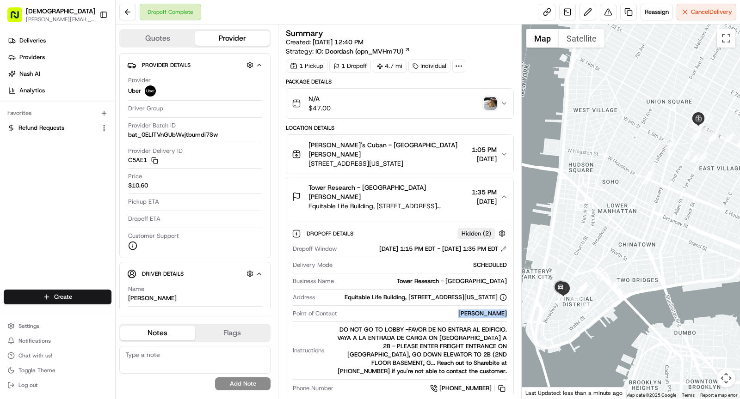
click at [490, 104] on img "button" at bounding box center [489, 103] width 13 height 13
